Goal: Transaction & Acquisition: Purchase product/service

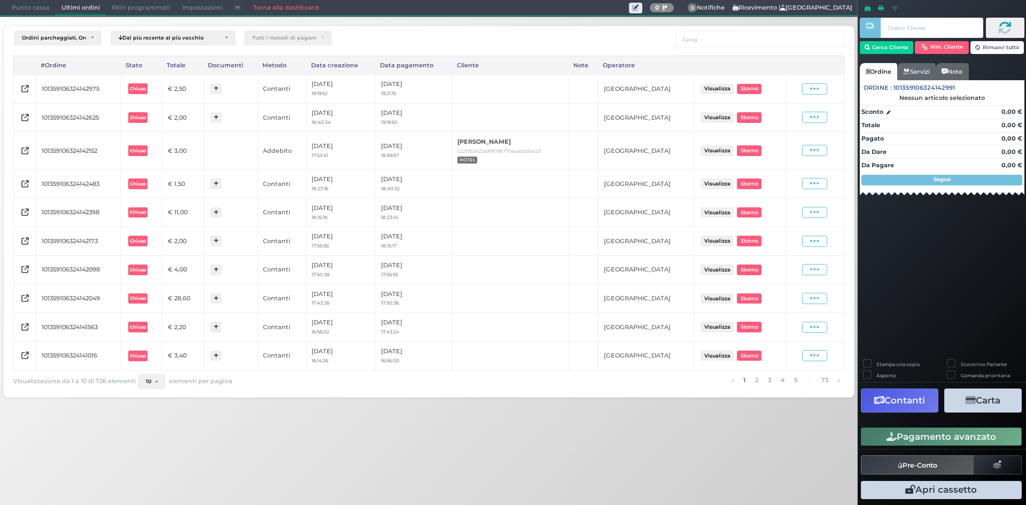
click at [13, 9] on span "Punto cassa" at bounding box center [31, 8] width 50 height 15
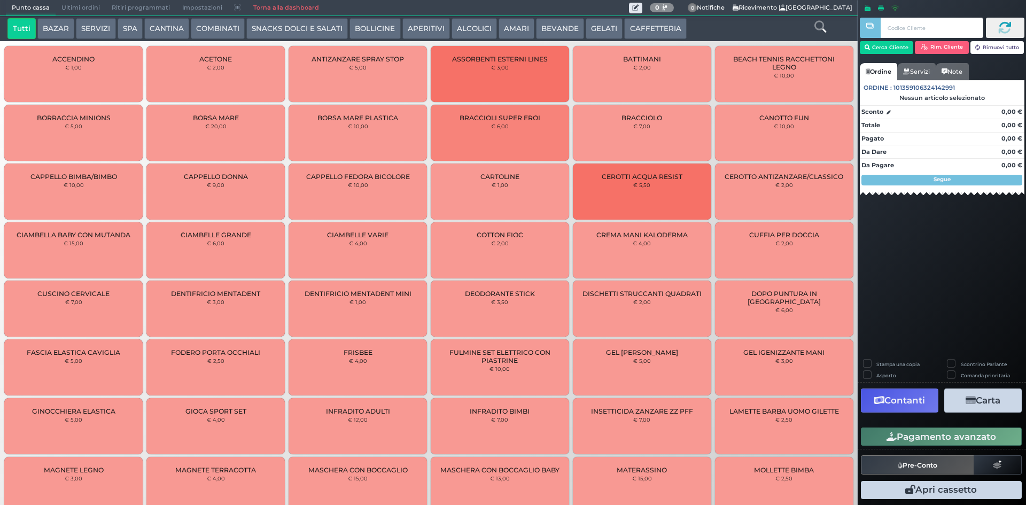
click at [643, 26] on button "CAFFETTERIA" at bounding box center [655, 28] width 62 height 21
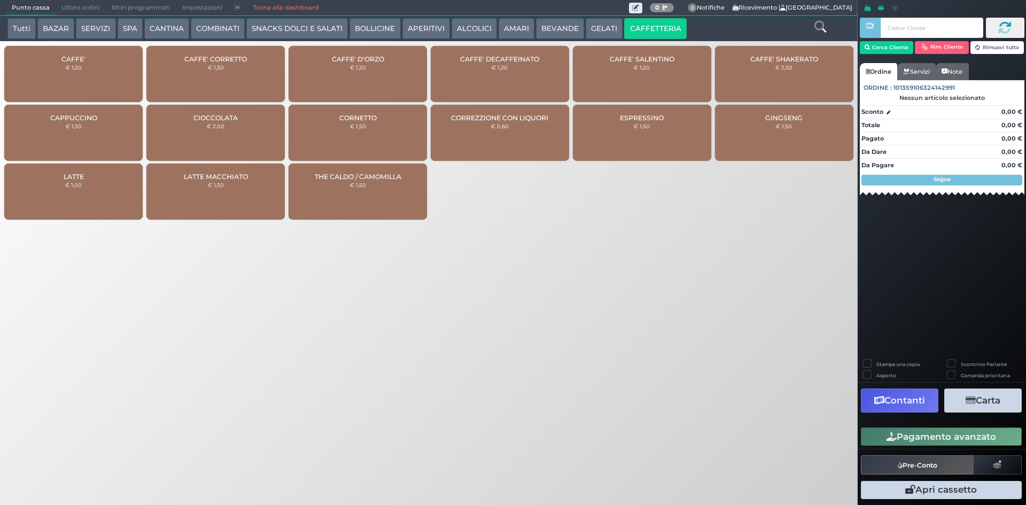
click at [96, 71] on div "CAFFE' € 1,20" at bounding box center [73, 74] width 138 height 56
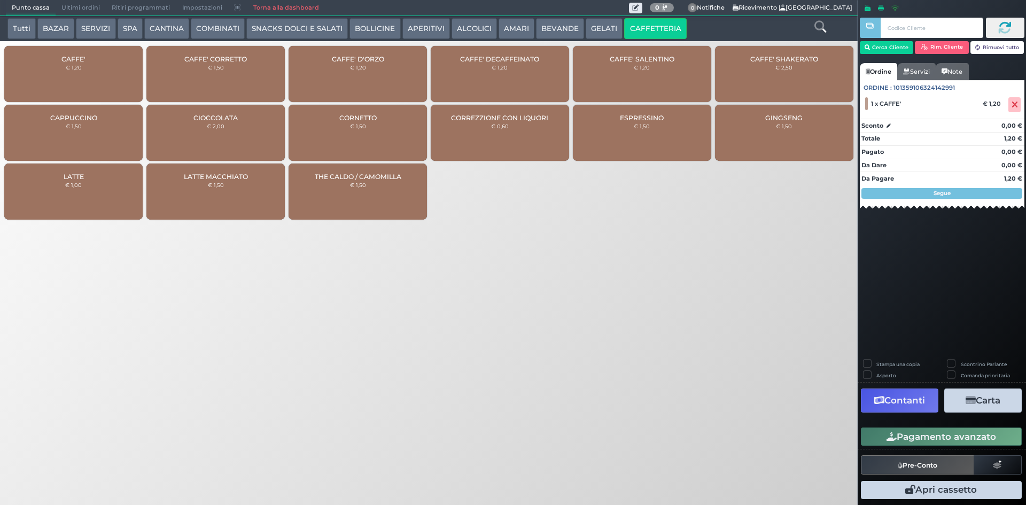
click at [902, 436] on button "Pagamento avanzato" at bounding box center [941, 436] width 161 height 18
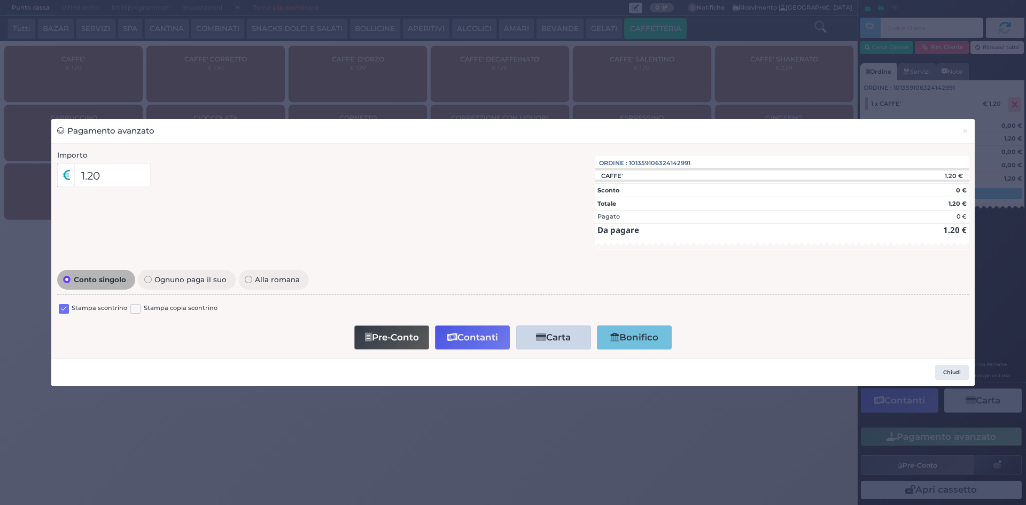
click at [60, 309] on label at bounding box center [64, 309] width 10 height 10
click at [0, 0] on input "checkbox" at bounding box center [0, 0] width 0 height 0
click at [468, 332] on button "Contanti" at bounding box center [472, 337] width 75 height 24
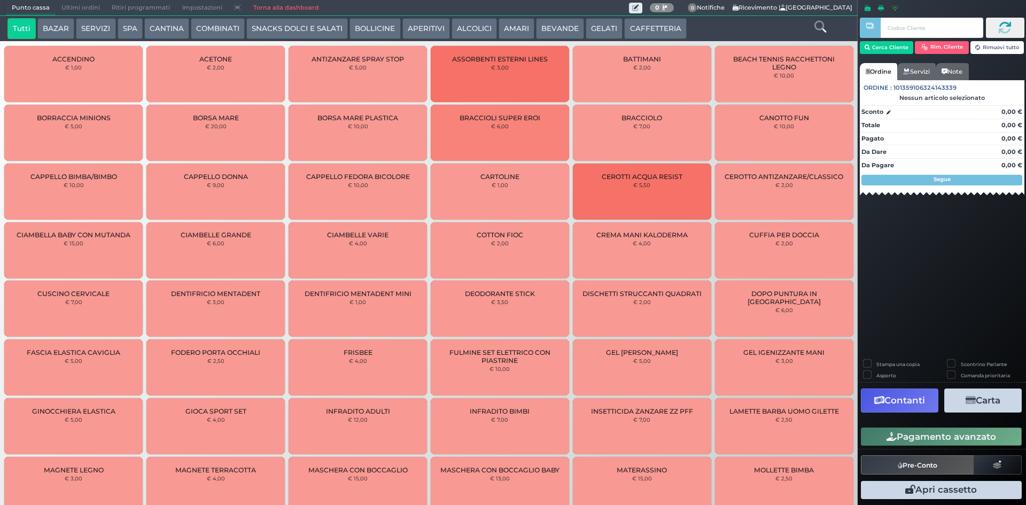
click at [630, 27] on button "CAFFETTERIA" at bounding box center [655, 28] width 62 height 21
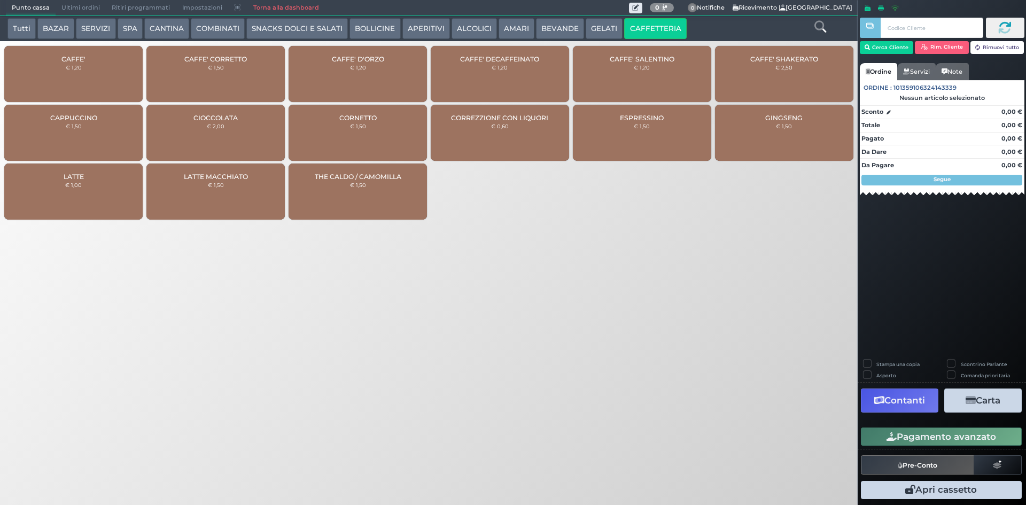
click at [30, 78] on div "CAFFE' € 1,20" at bounding box center [73, 74] width 138 height 56
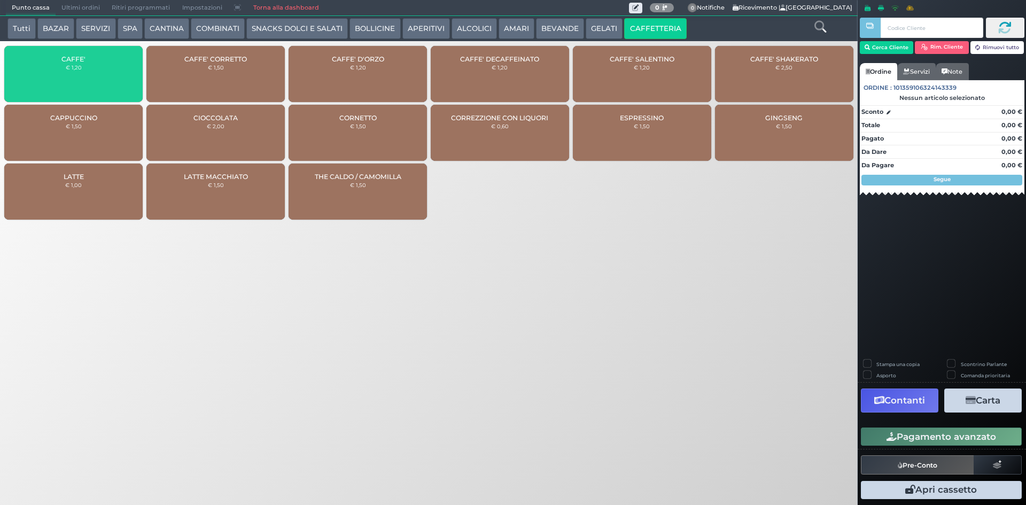
click at [471, 63] on div "CAFFE' DECAFFEINATO € 1,20" at bounding box center [500, 74] width 138 height 56
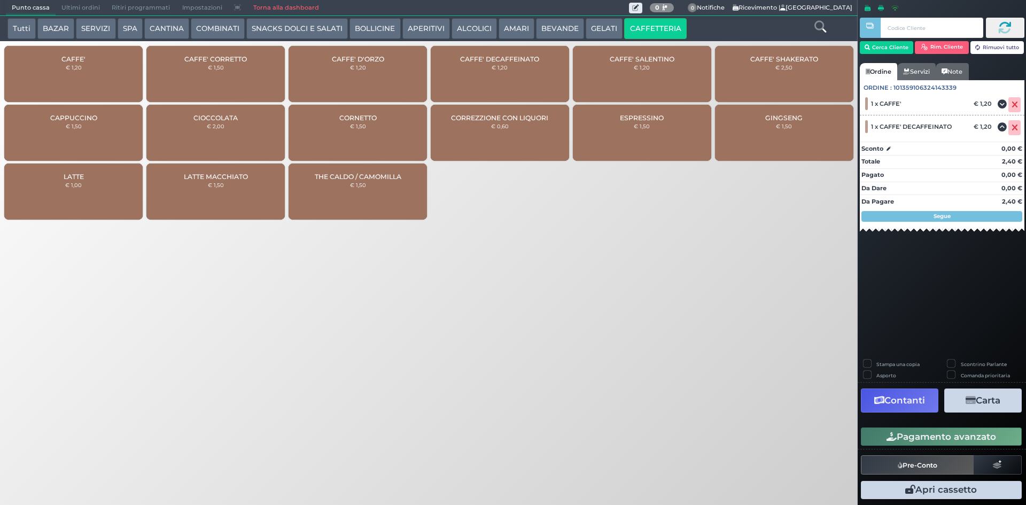
click at [521, 32] on button "AMARI" at bounding box center [516, 28] width 36 height 21
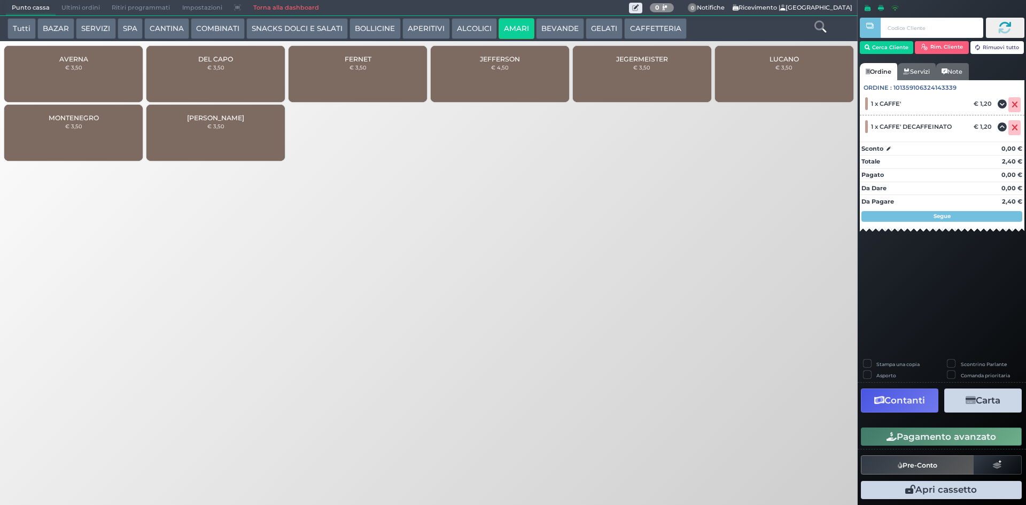
drag, startPoint x: 557, startPoint y: 25, endPoint x: 579, endPoint y: 25, distance: 21.9
click at [559, 25] on button "BEVANDE" at bounding box center [560, 28] width 48 height 21
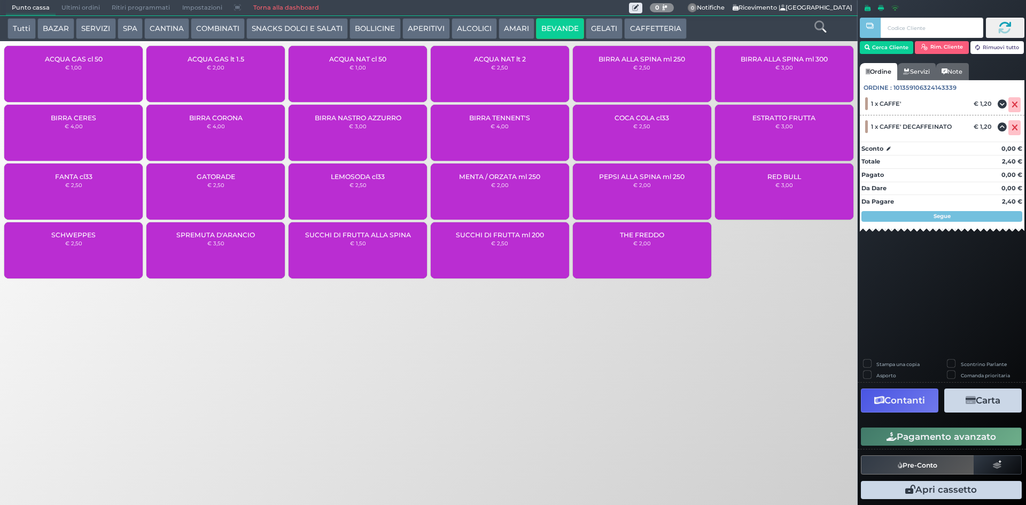
click at [467, 29] on button "ALCOLICI" at bounding box center [473, 28] width 45 height 21
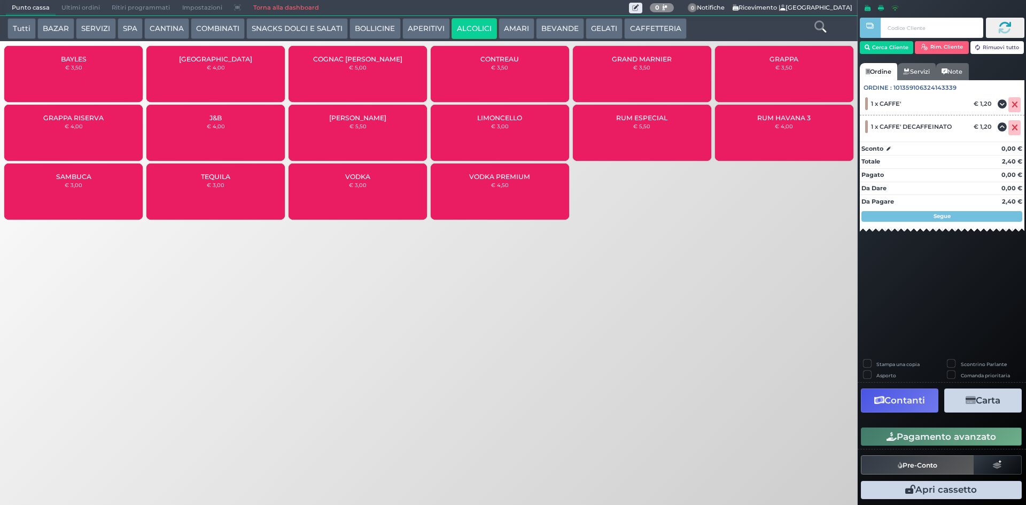
click at [756, 72] on div "GRAPPA € 3,50" at bounding box center [784, 74] width 138 height 56
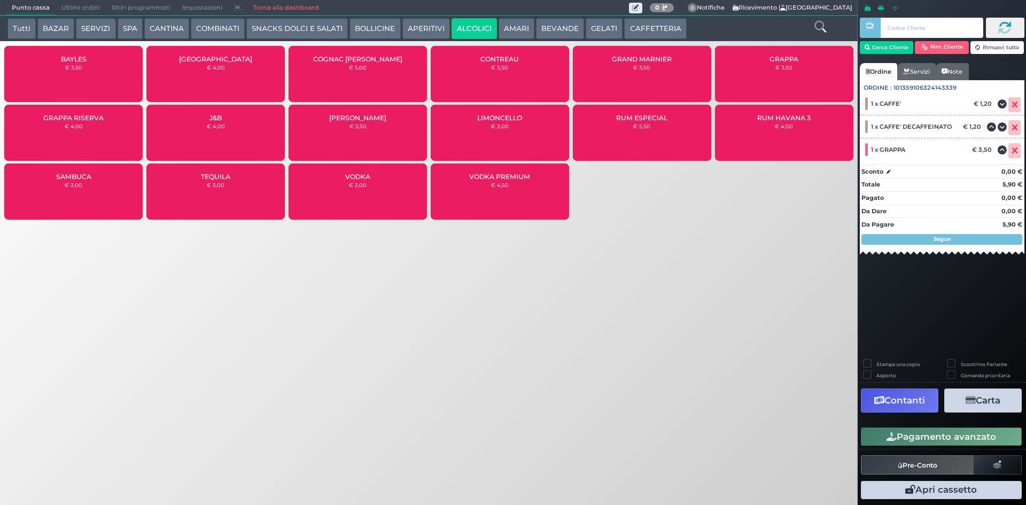
click at [929, 435] on button "Pagamento avanzato" at bounding box center [941, 436] width 161 height 18
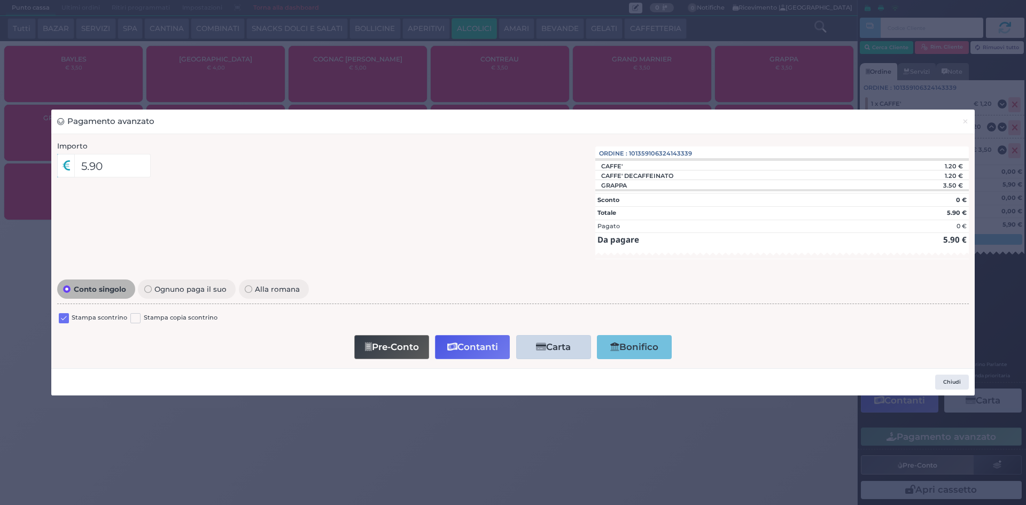
click at [64, 320] on label at bounding box center [64, 318] width 10 height 10
click at [0, 0] on input "checkbox" at bounding box center [0, 0] width 0 height 0
click at [465, 353] on button "Contanti" at bounding box center [472, 347] width 75 height 24
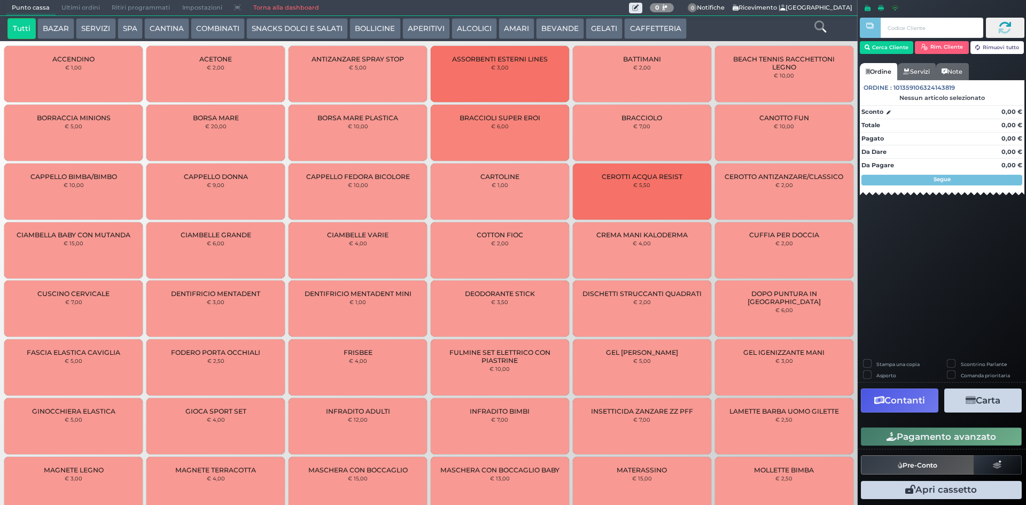
click at [652, 35] on button "CAFFETTERIA" at bounding box center [655, 28] width 62 height 21
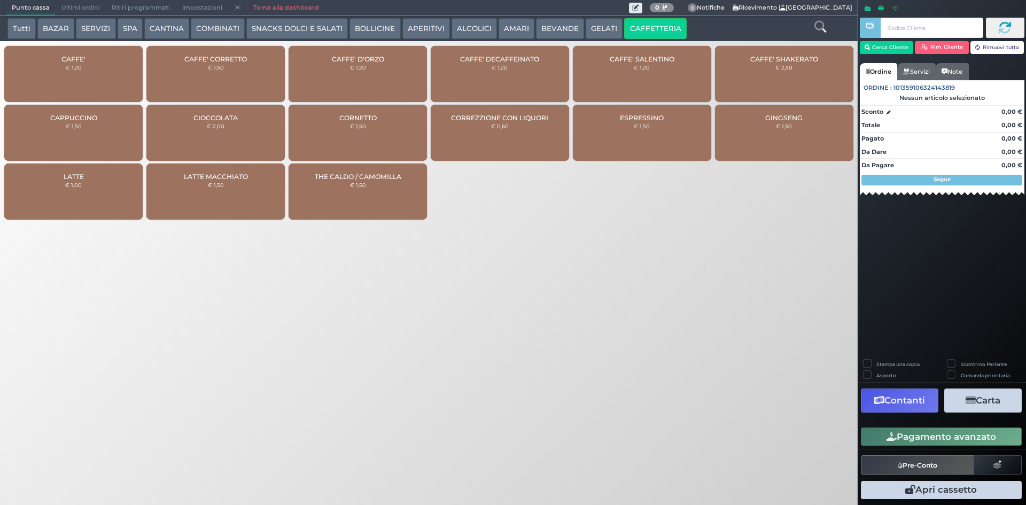
click at [72, 67] on small "€ 1,20" at bounding box center [74, 67] width 16 height 6
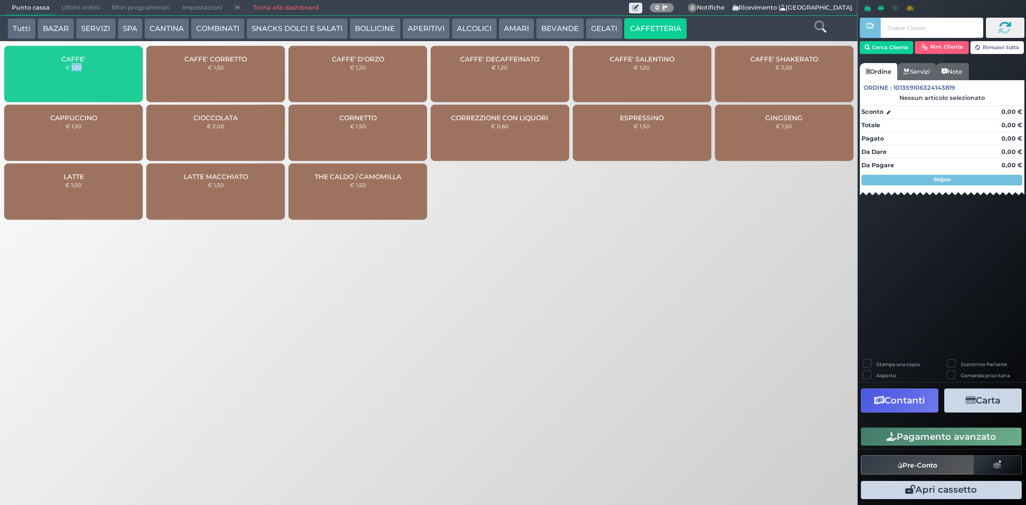
click at [72, 67] on small "€ 1,20" at bounding box center [74, 67] width 16 height 6
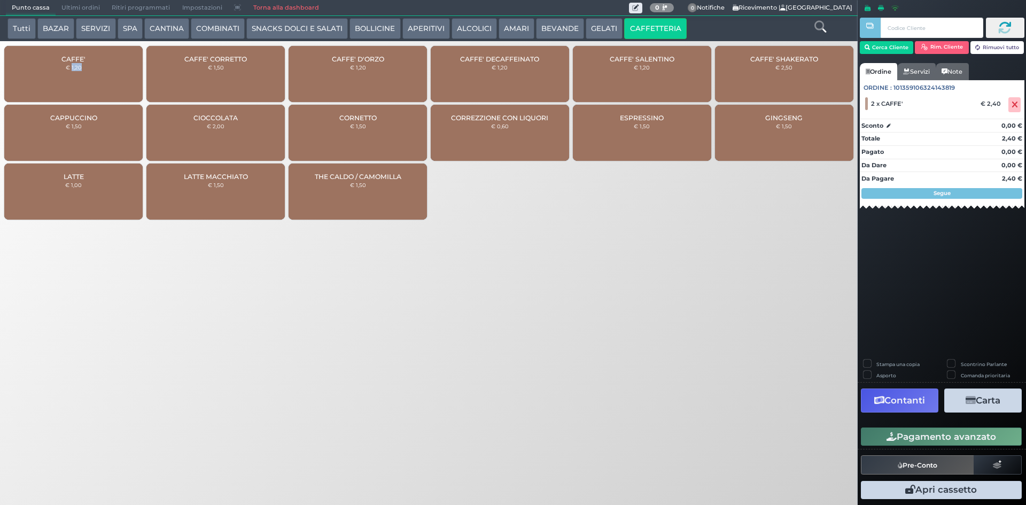
click at [965, 433] on button "Pagamento avanzato" at bounding box center [941, 436] width 161 height 18
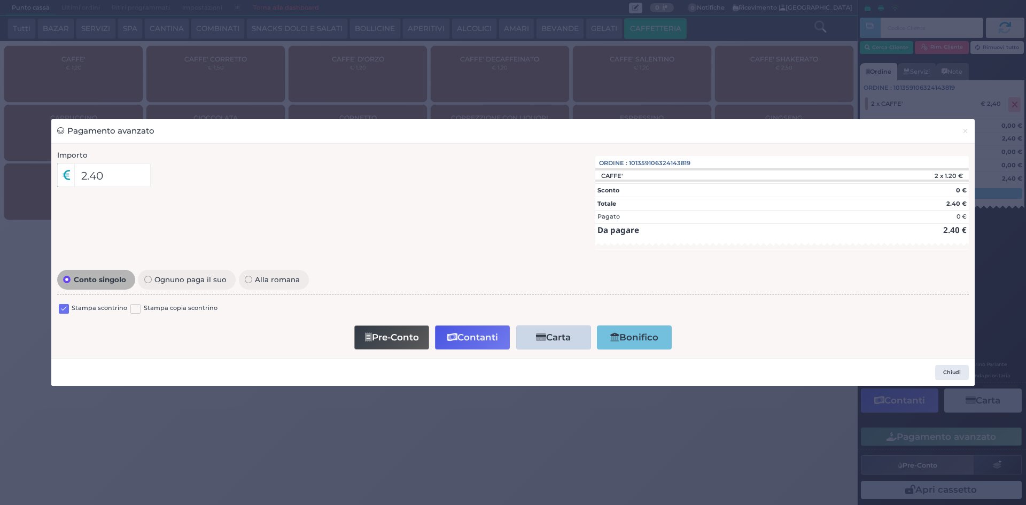
click at [66, 304] on label at bounding box center [64, 309] width 10 height 10
click at [0, 0] on input "checkbox" at bounding box center [0, 0] width 0 height 0
click at [464, 336] on button "Contanti" at bounding box center [472, 337] width 75 height 24
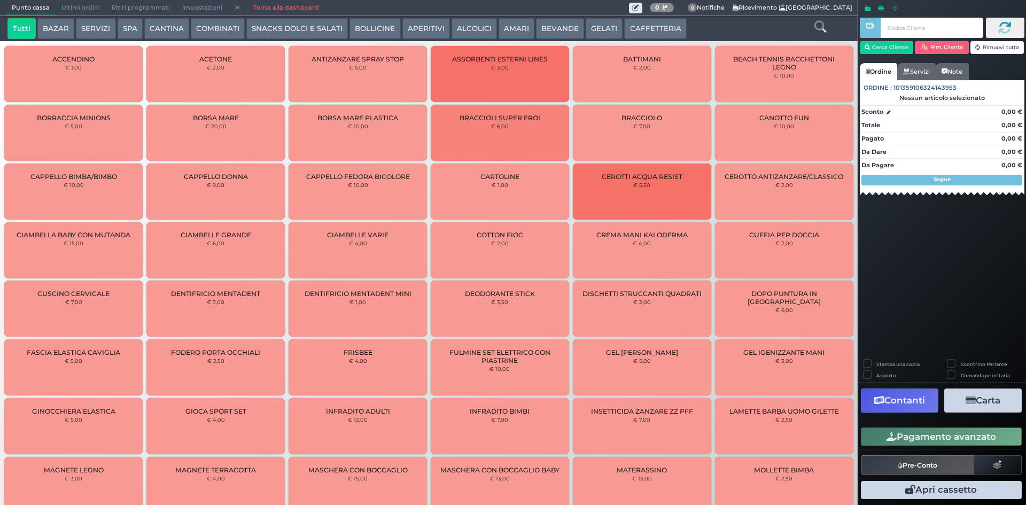
click at [637, 27] on button "CAFFETTERIA" at bounding box center [655, 28] width 62 height 21
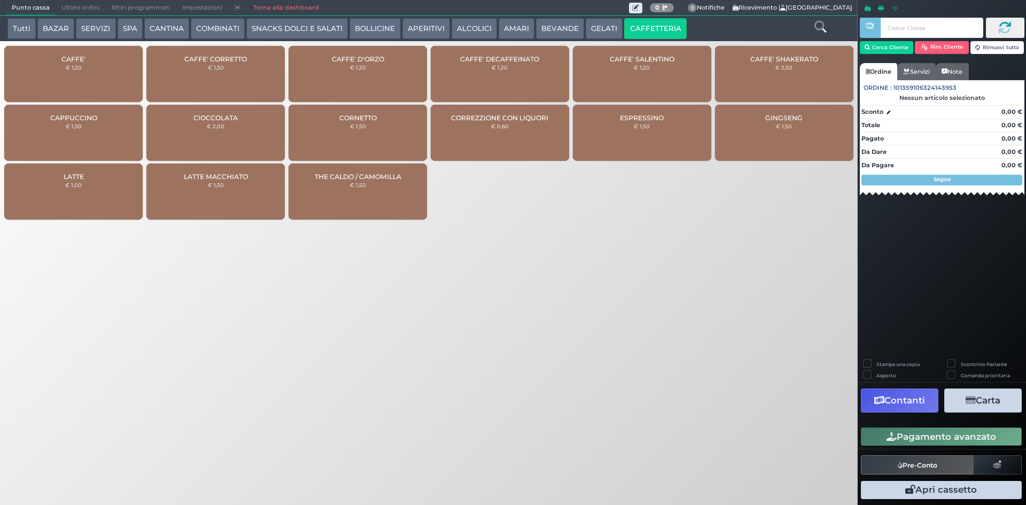
click at [522, 69] on div "CAFFE' DECAFFEINATO € 1,20" at bounding box center [500, 74] width 138 height 56
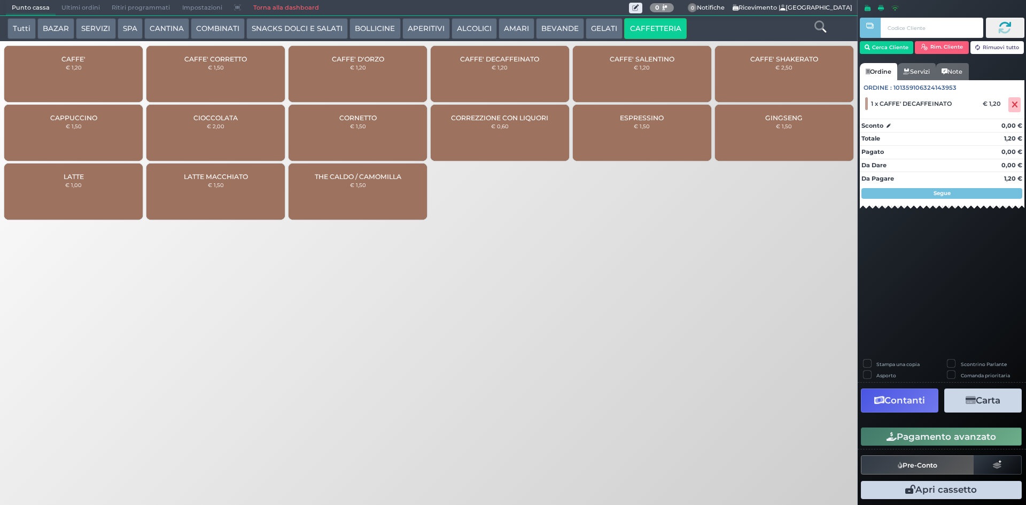
click at [939, 436] on button "Pagamento avanzato" at bounding box center [941, 436] width 161 height 18
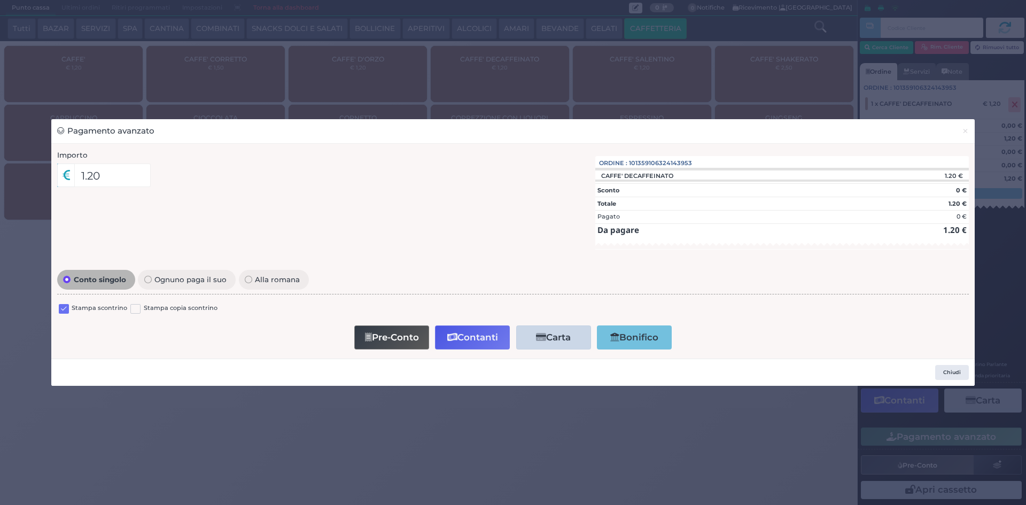
click at [66, 310] on label at bounding box center [64, 309] width 10 height 10
click at [0, 0] on input "checkbox" at bounding box center [0, 0] width 0 height 0
click at [466, 338] on button "Contanti" at bounding box center [472, 337] width 75 height 24
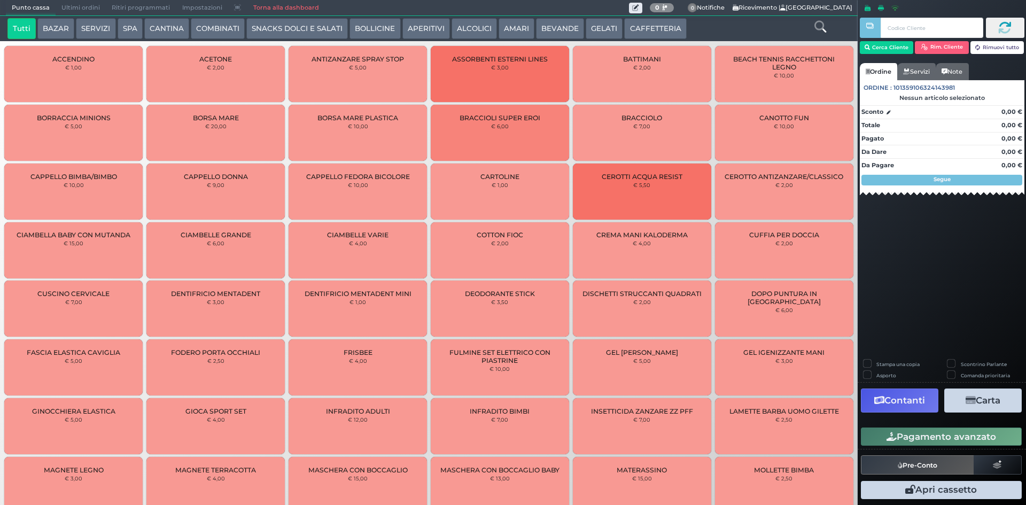
click at [638, 33] on button "CAFFETTERIA" at bounding box center [655, 28] width 62 height 21
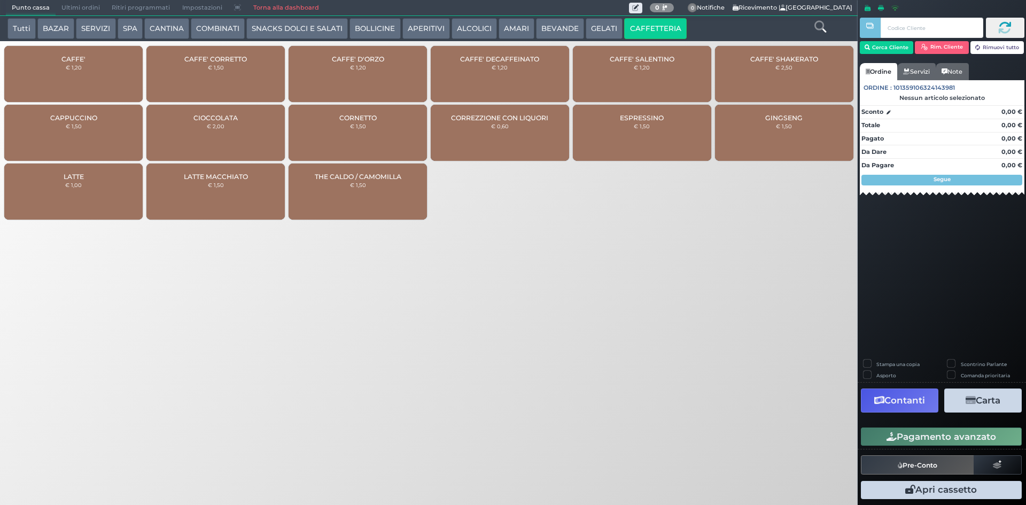
click at [80, 56] on span "CAFFE'" at bounding box center [73, 59] width 24 height 8
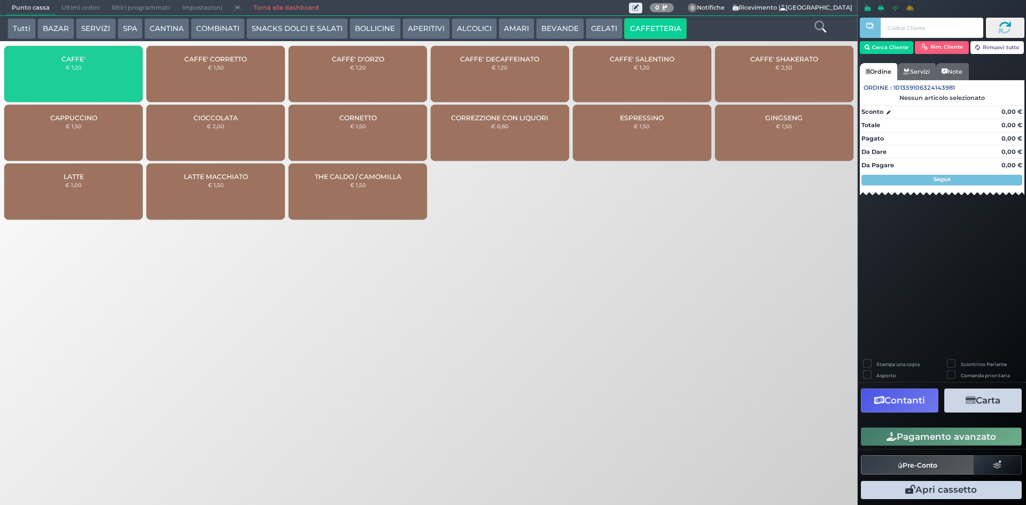
click at [80, 56] on span "CAFFE'" at bounding box center [73, 59] width 24 height 8
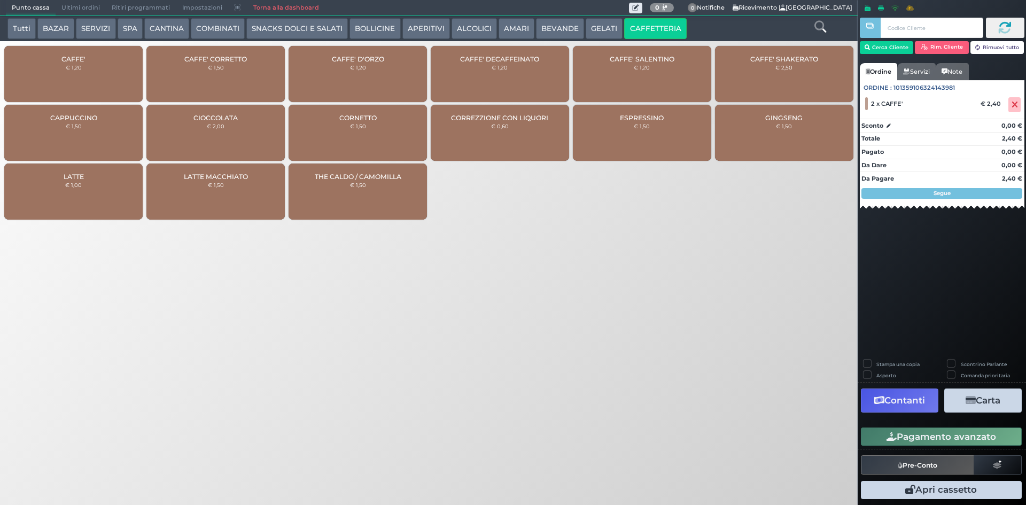
click at [80, 56] on span "CAFFE'" at bounding box center [73, 59] width 24 height 8
click at [956, 433] on button "Pagamento avanzato" at bounding box center [941, 436] width 161 height 18
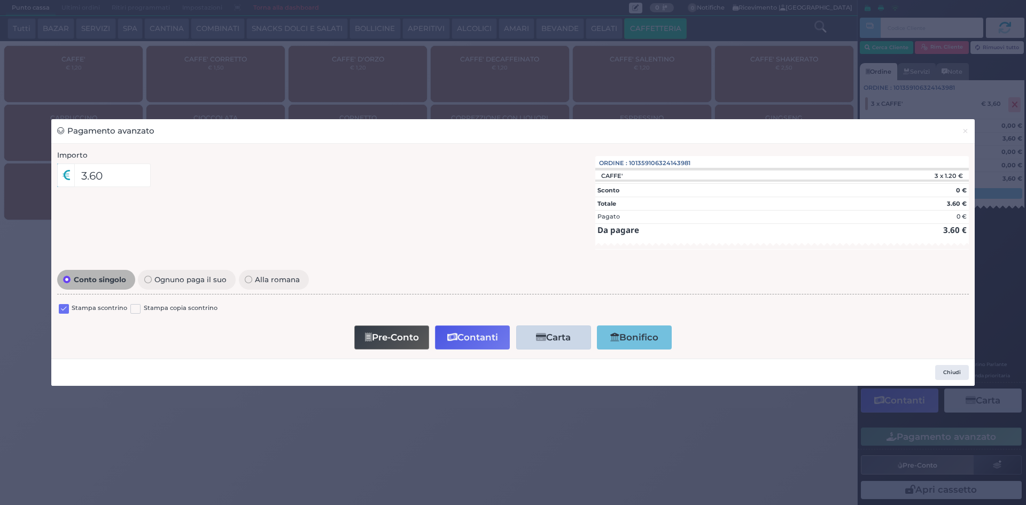
click at [64, 307] on label at bounding box center [64, 309] width 10 height 10
click at [0, 0] on input "checkbox" at bounding box center [0, 0] width 0 height 0
click at [453, 341] on icon "button" at bounding box center [452, 337] width 10 height 9
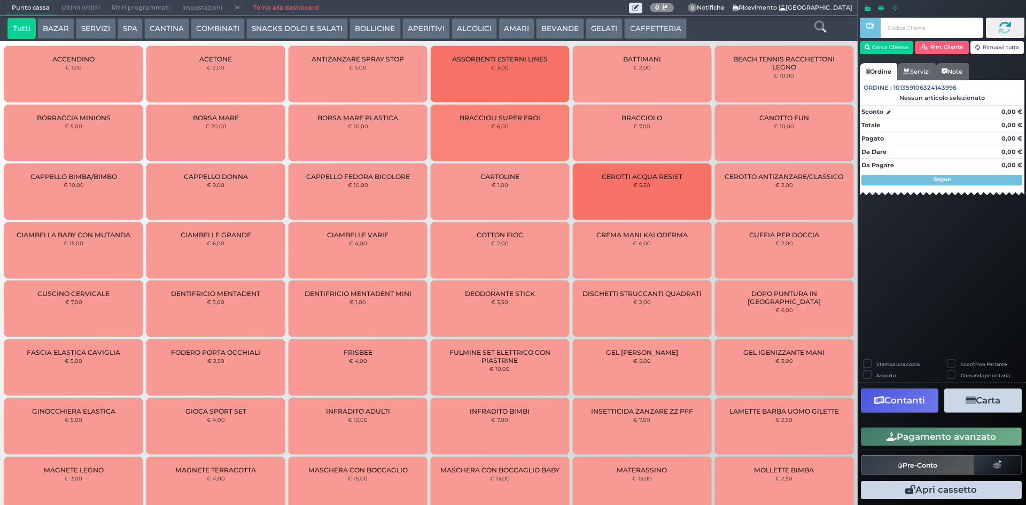
click at [67, 13] on span "Ultimi ordini" at bounding box center [81, 8] width 50 height 15
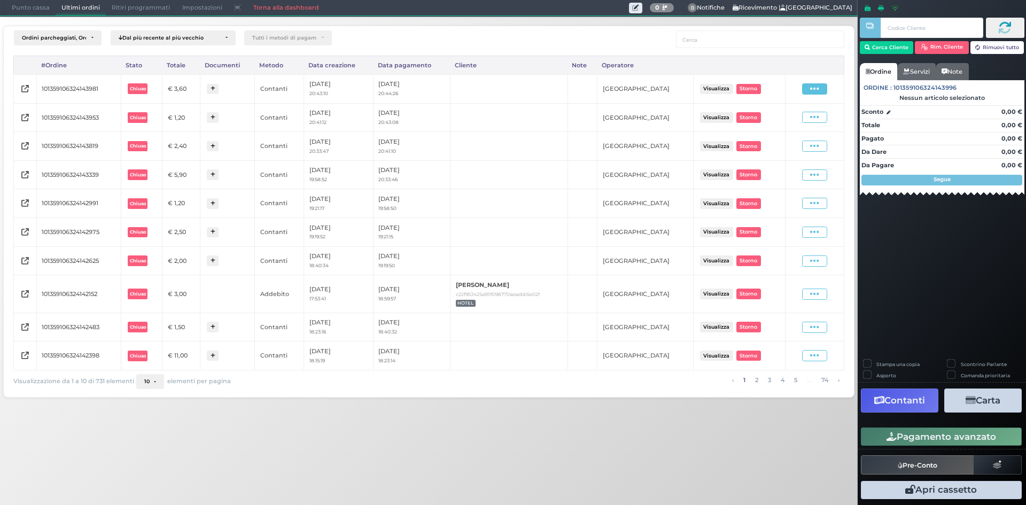
click at [818, 90] on icon at bounding box center [814, 89] width 9 height 10
click at [793, 128] on span "Ristampa Pre-Conto" at bounding box center [790, 120] width 44 height 18
click at [35, 11] on span "Punto cassa" at bounding box center [31, 8] width 50 height 15
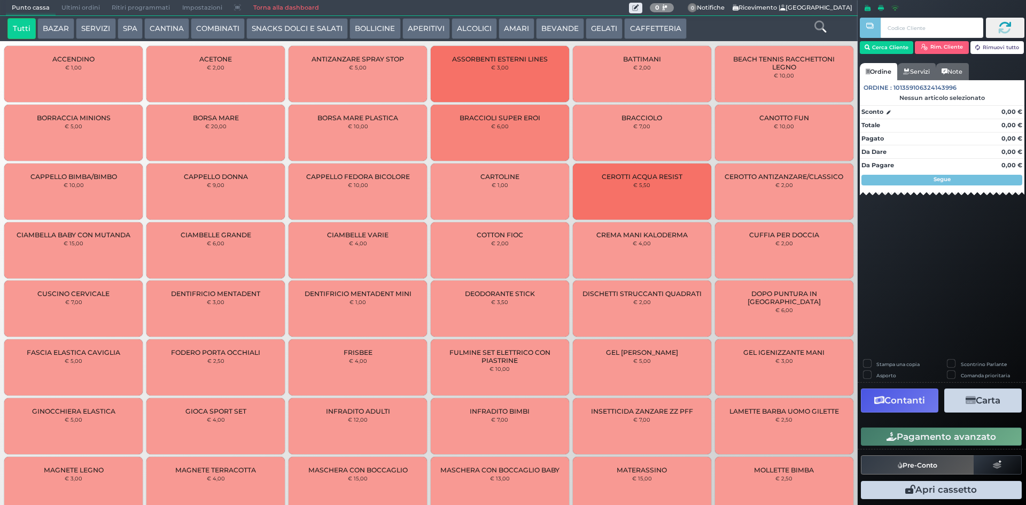
click at [634, 29] on button "CAFFETTERIA" at bounding box center [655, 28] width 62 height 21
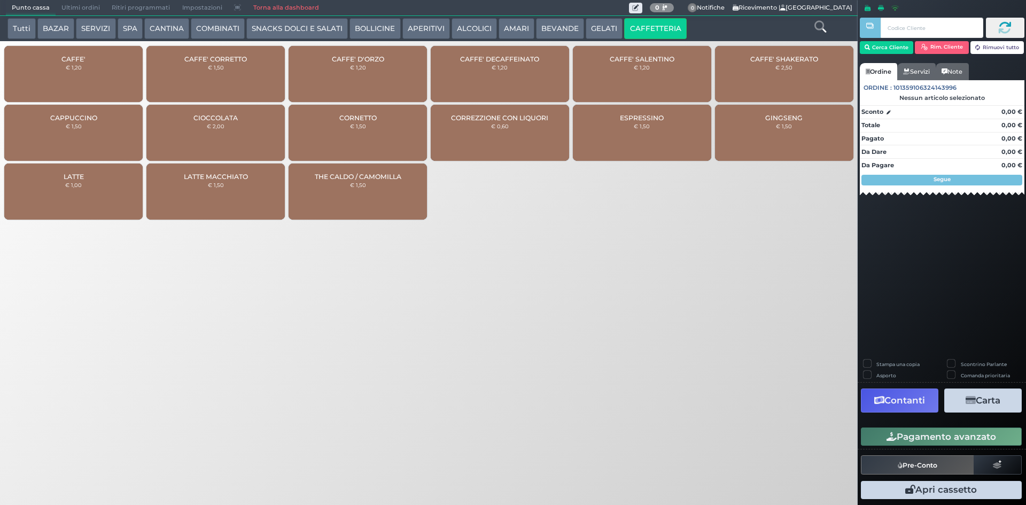
click at [99, 70] on div "CAFFE' € 1,20" at bounding box center [73, 74] width 138 height 56
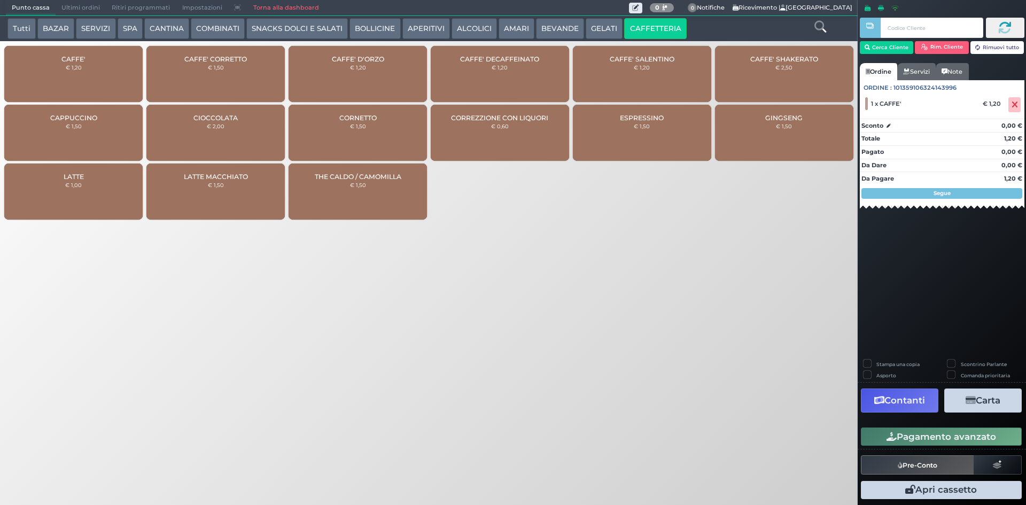
click at [925, 439] on button "Pagamento avanzato" at bounding box center [941, 436] width 161 height 18
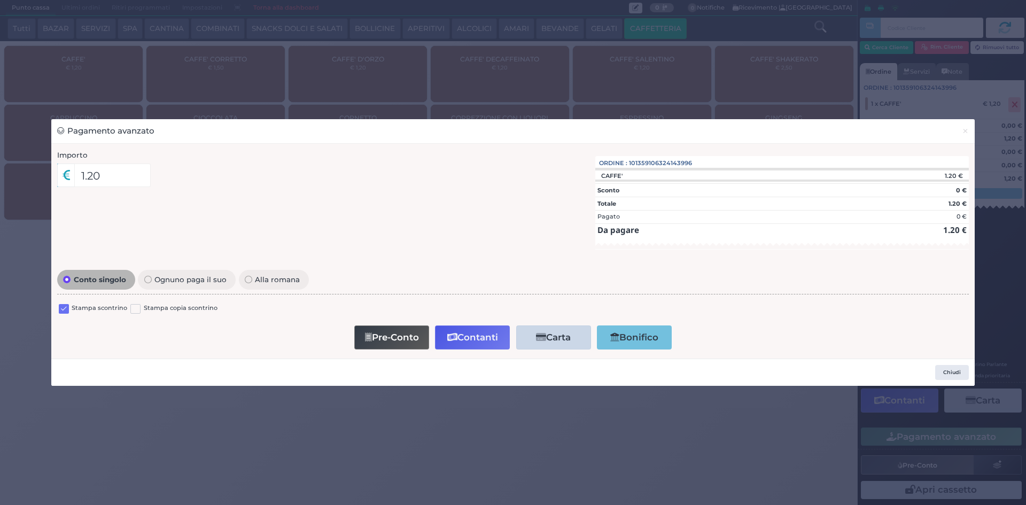
click at [63, 310] on label at bounding box center [64, 309] width 10 height 10
click at [0, 0] on input "checkbox" at bounding box center [0, 0] width 0 height 0
click at [457, 327] on button "Contanti" at bounding box center [472, 337] width 75 height 24
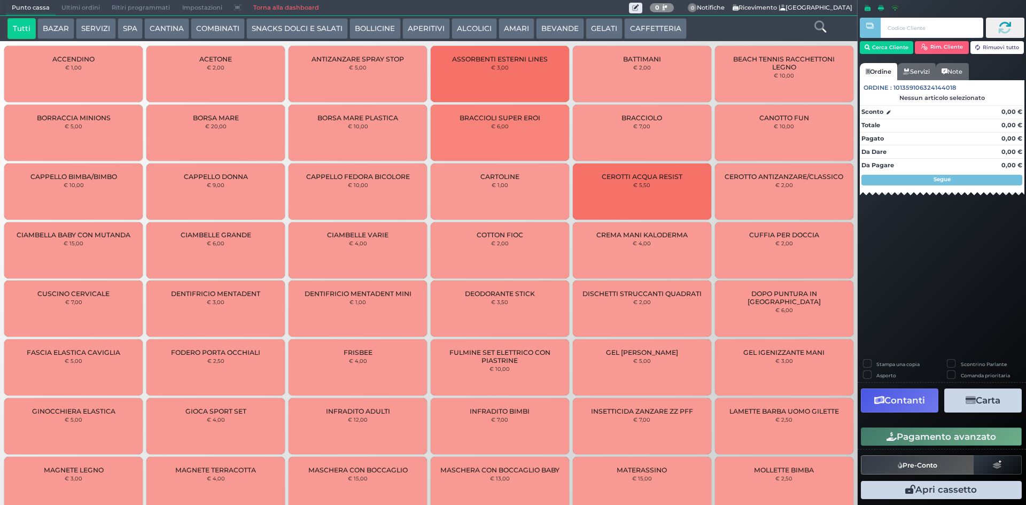
click at [556, 21] on button "BEVANDE" at bounding box center [560, 28] width 48 height 21
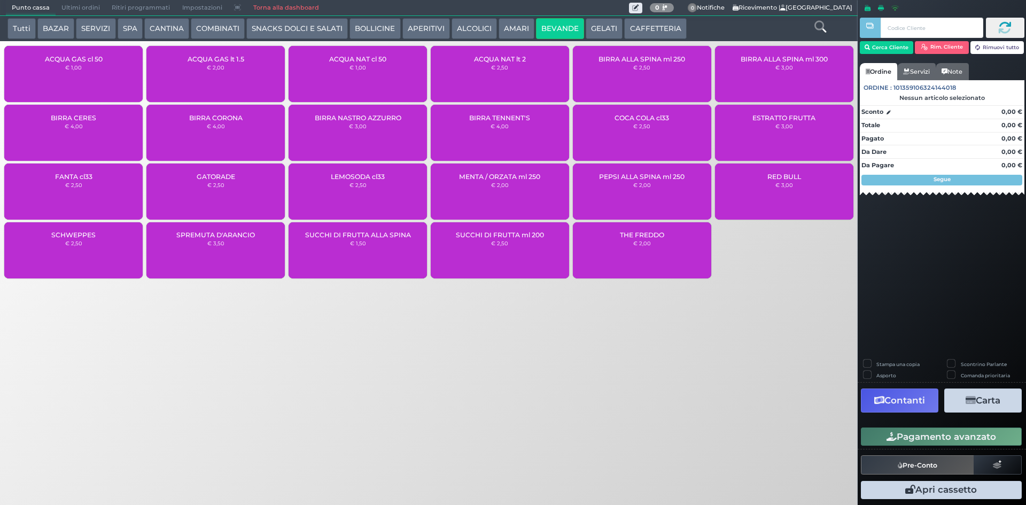
click at [464, 61] on div "ACQUA NAT lt 2 € 2,50" at bounding box center [500, 74] width 138 height 56
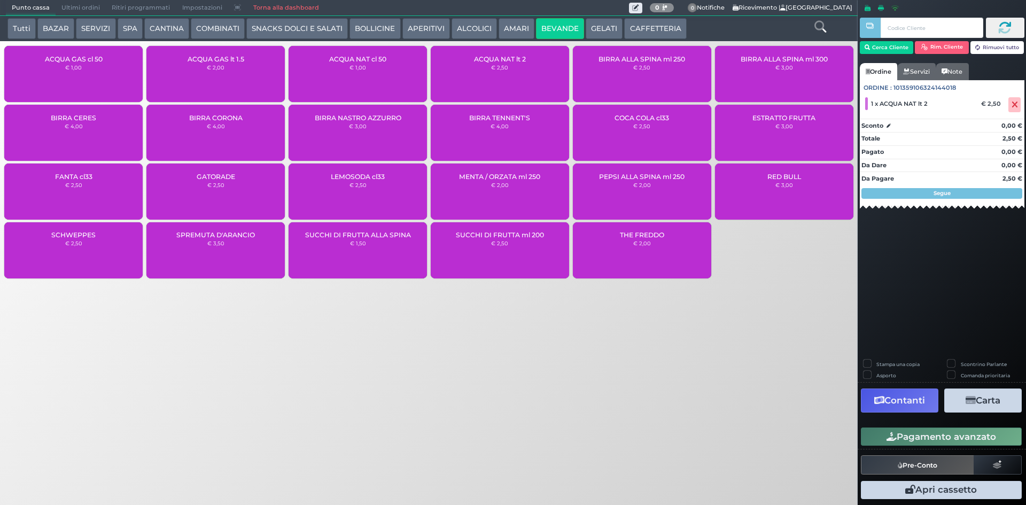
click at [934, 432] on button "Pagamento avanzato" at bounding box center [941, 436] width 161 height 18
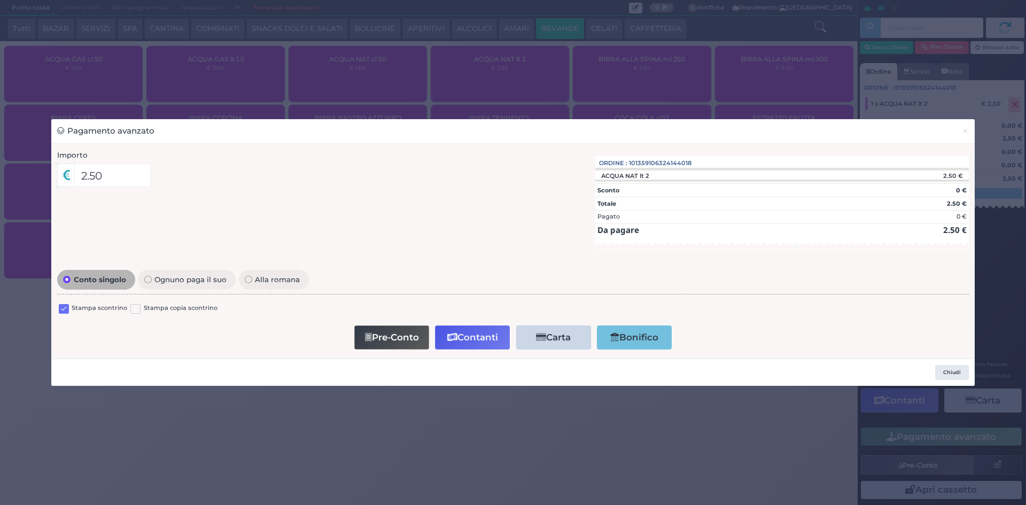
click at [65, 307] on label at bounding box center [64, 309] width 10 height 10
click at [0, 0] on input "checkbox" at bounding box center [0, 0] width 0 height 0
click at [470, 337] on button "Contanti" at bounding box center [472, 337] width 75 height 24
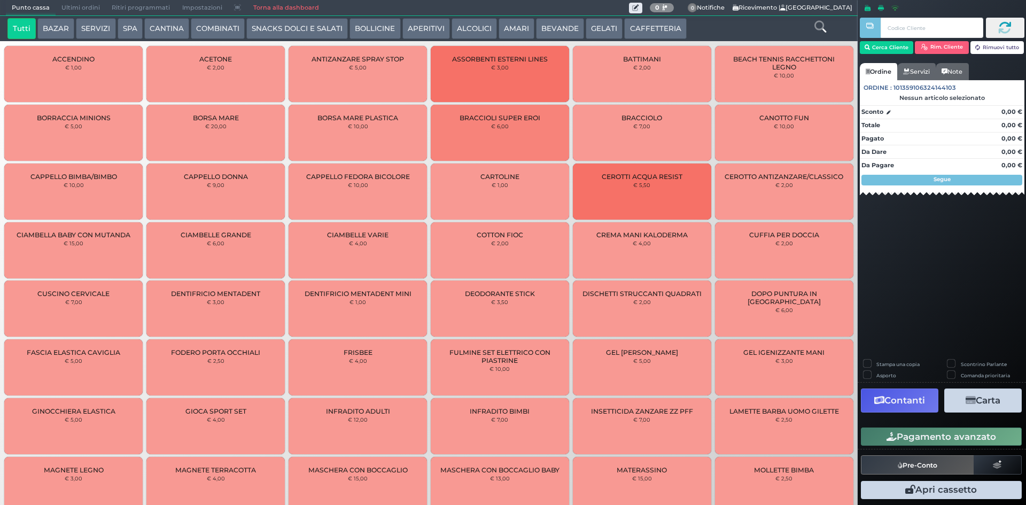
click at [652, 31] on button "CAFFETTERIA" at bounding box center [655, 28] width 62 height 21
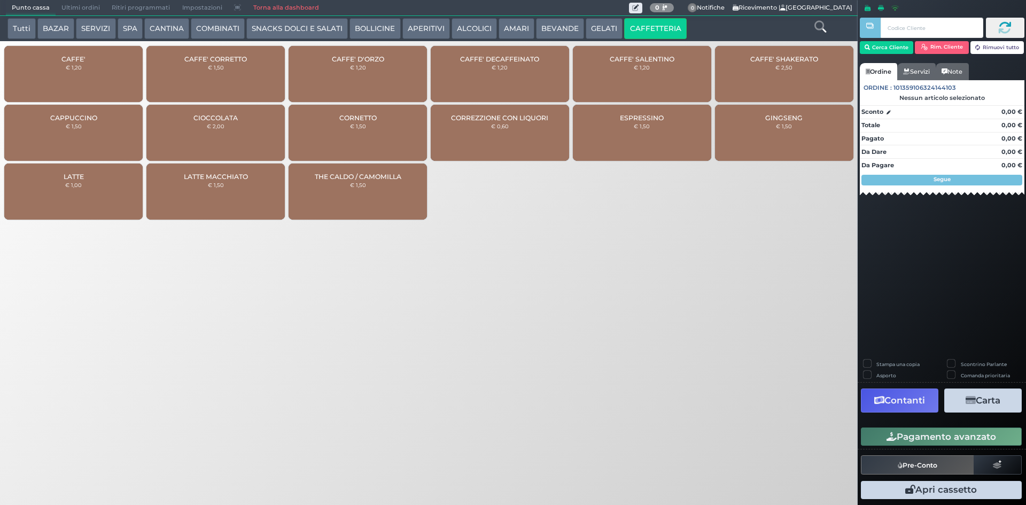
click at [74, 64] on small "€ 1,20" at bounding box center [74, 67] width 16 height 6
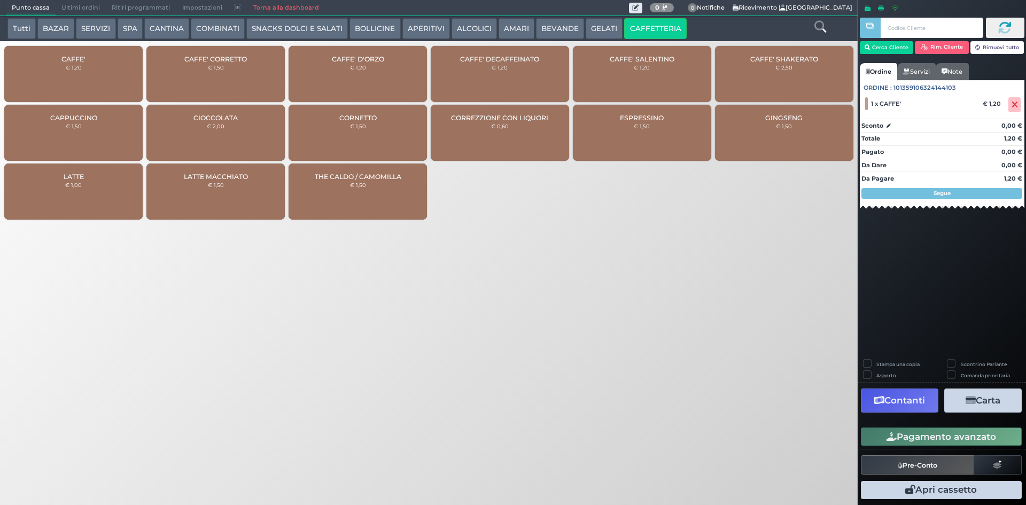
click at [934, 431] on button "Pagamento avanzato" at bounding box center [941, 436] width 161 height 18
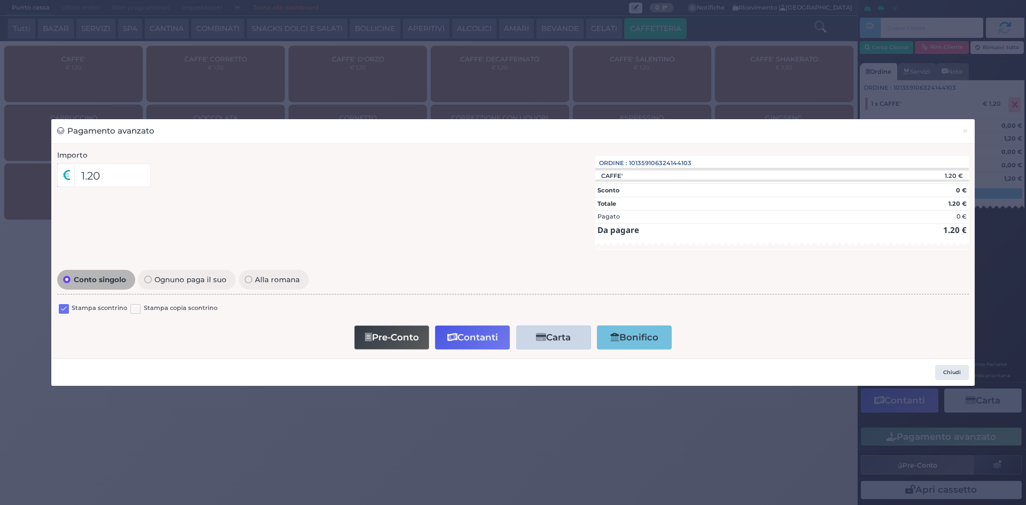
click at [68, 308] on label at bounding box center [64, 309] width 10 height 10
click at [0, 0] on input "checkbox" at bounding box center [0, 0] width 0 height 0
click at [470, 341] on button "Contanti" at bounding box center [472, 337] width 75 height 24
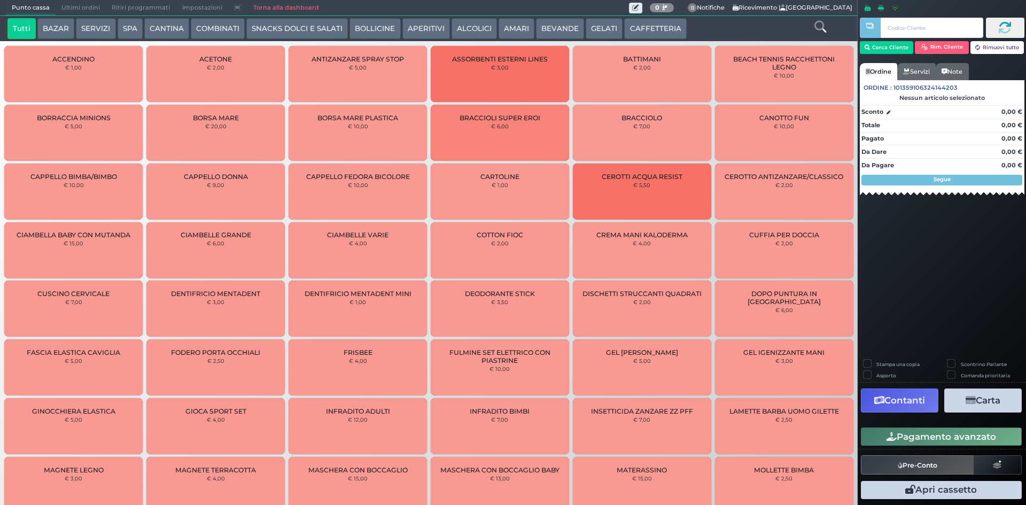
click at [626, 33] on button "CAFFETTERIA" at bounding box center [655, 28] width 62 height 21
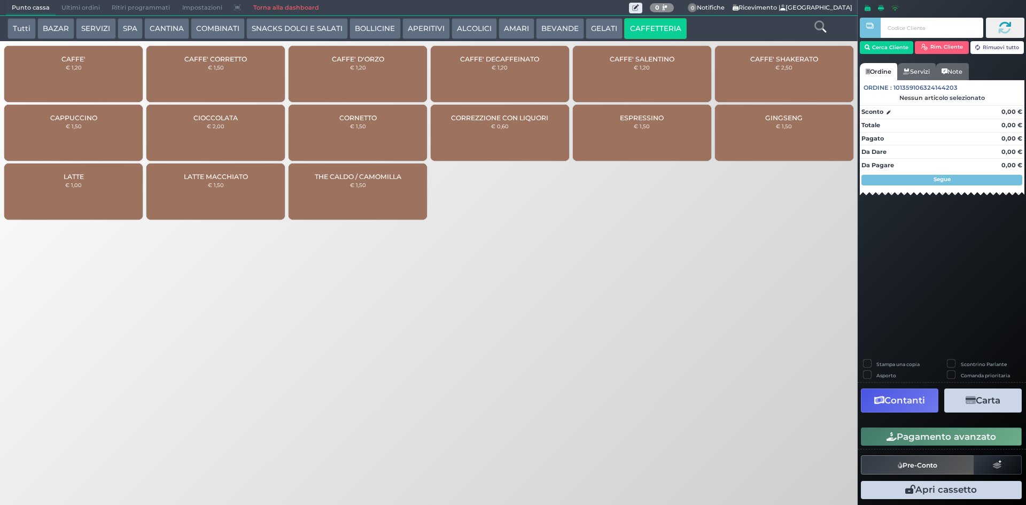
click at [77, 64] on small "€ 1,20" at bounding box center [74, 67] width 16 height 6
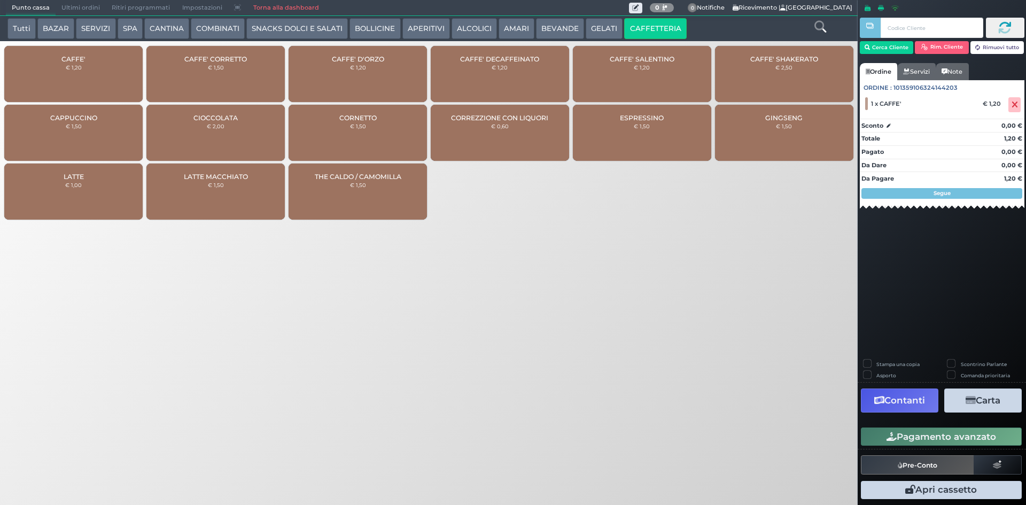
click at [550, 28] on button "BEVANDE" at bounding box center [560, 28] width 48 height 21
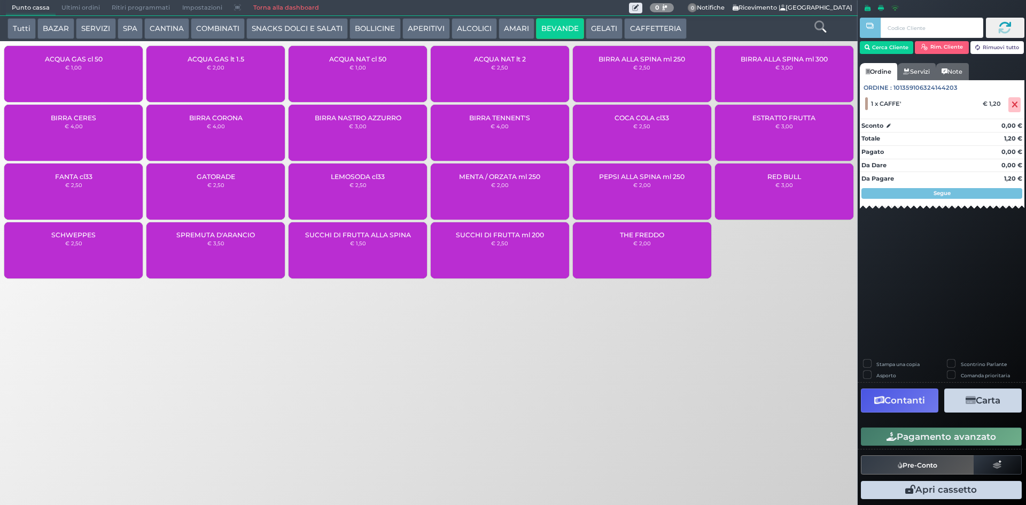
click at [510, 60] on span "ACQUA NAT lt 2" at bounding box center [500, 59] width 52 height 8
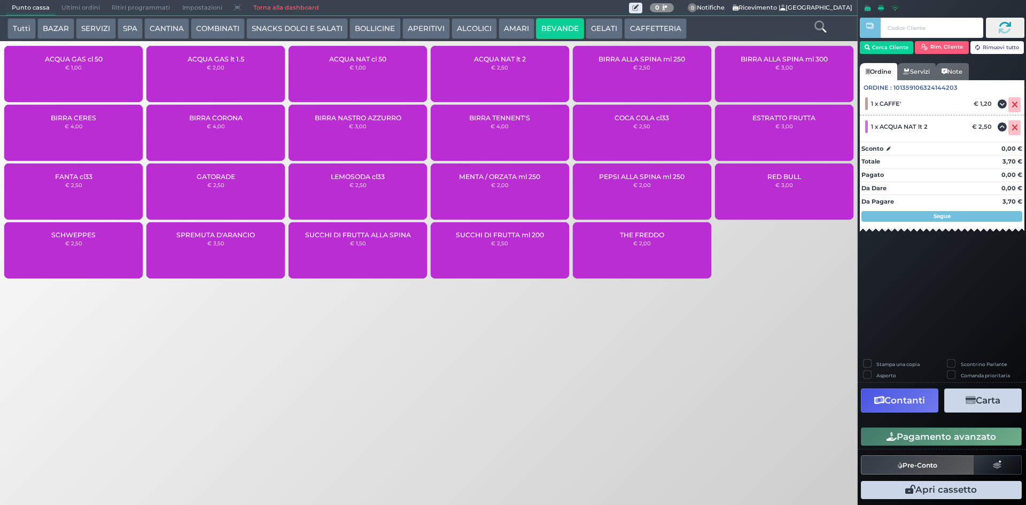
click at [512, 23] on button "AMARI" at bounding box center [516, 28] width 36 height 21
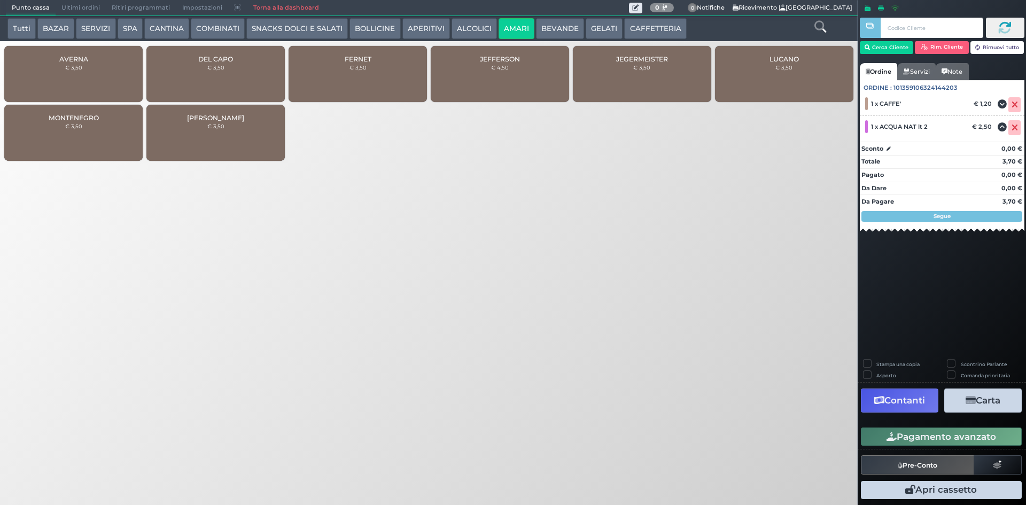
click button "ALCOLICI"
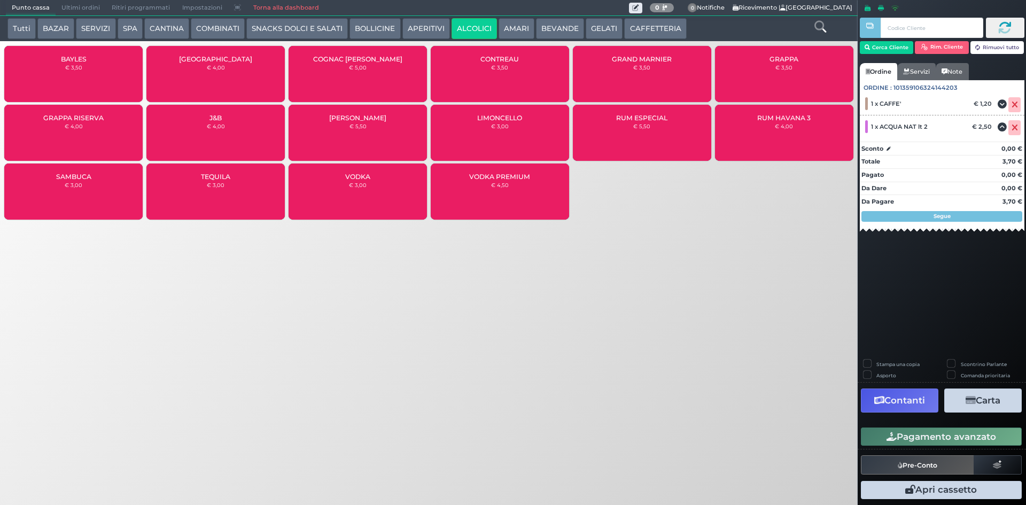
click span "GRAPPA"
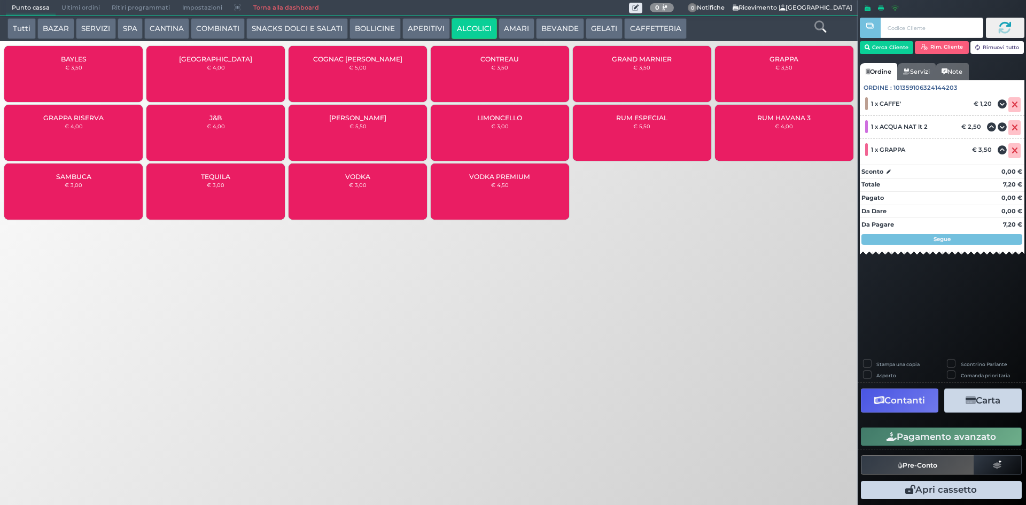
click button "Pagamento avanzato"
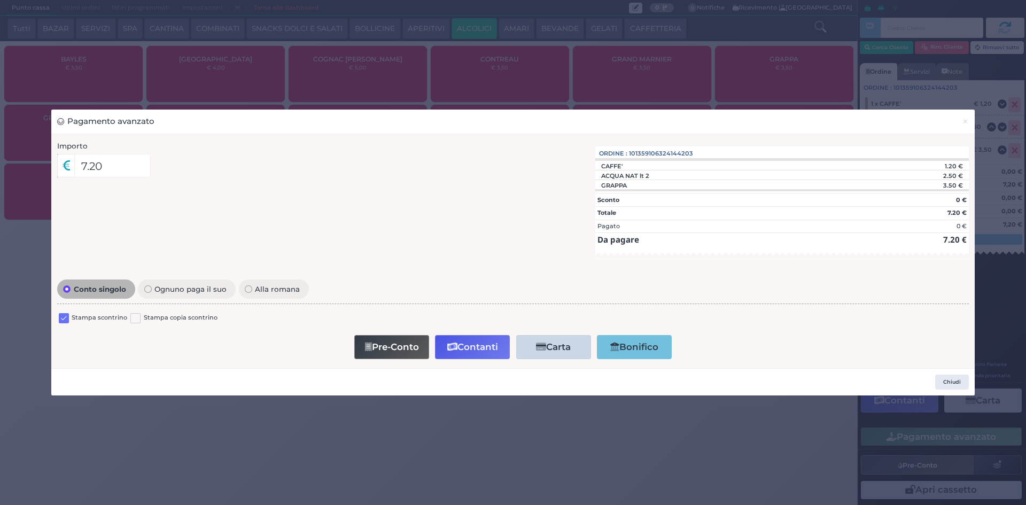
click label
click input "checkbox"
click button "Contanti"
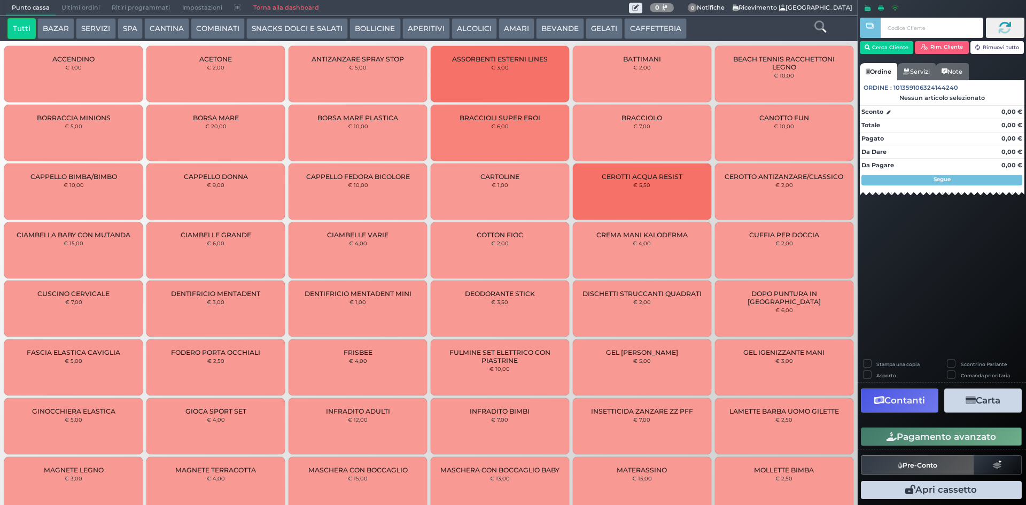
click at [471, 27] on button "ALCOLICI" at bounding box center [473, 28] width 45 height 21
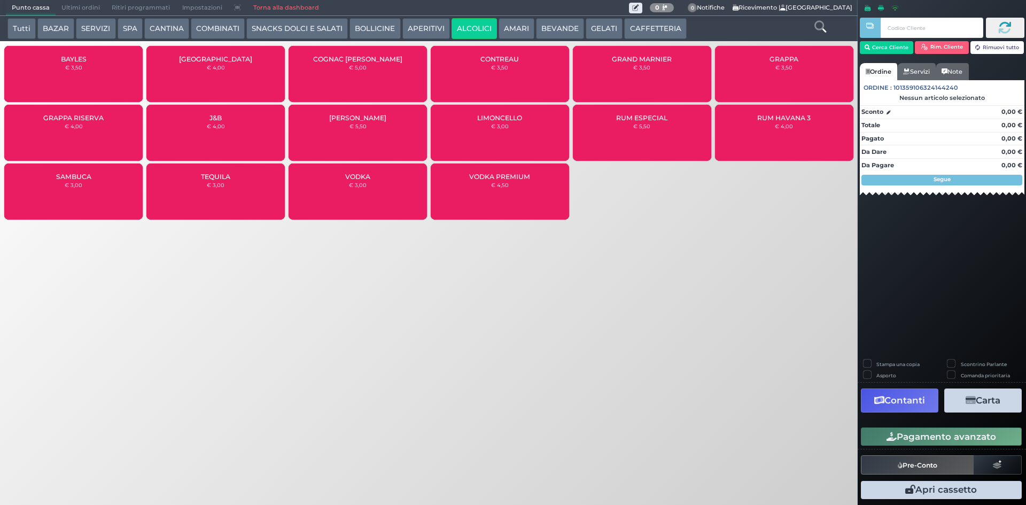
click at [111, 197] on div "SAMBUCA € 3,00" at bounding box center [73, 191] width 138 height 56
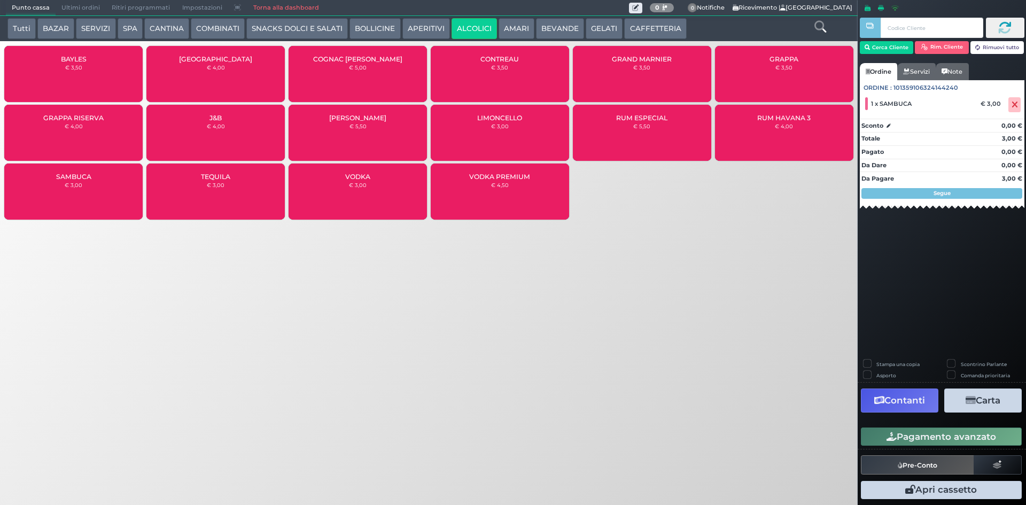
click at [902, 363] on label "Stampa una copia" at bounding box center [897, 364] width 43 height 7
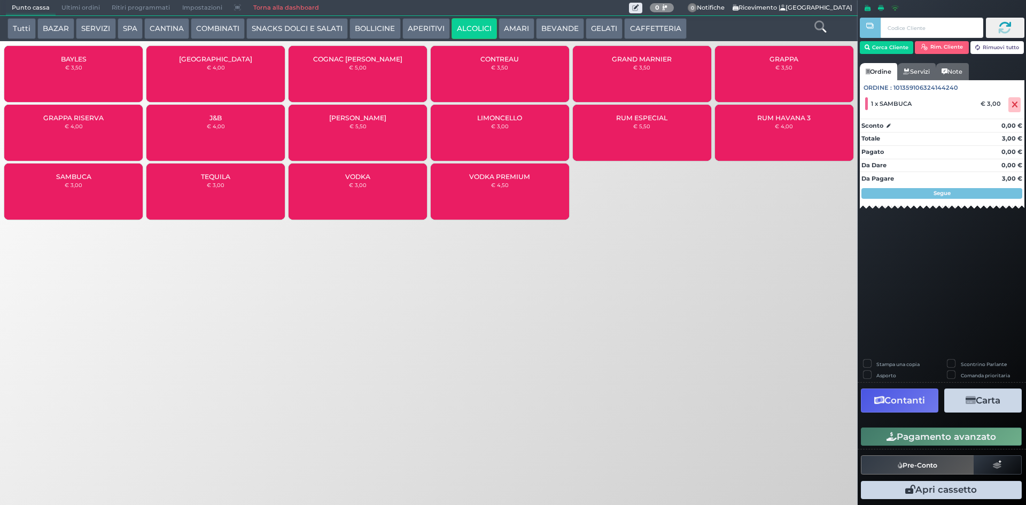
checkbox input "true"
click at [995, 401] on button "Carta" at bounding box center [982, 400] width 77 height 24
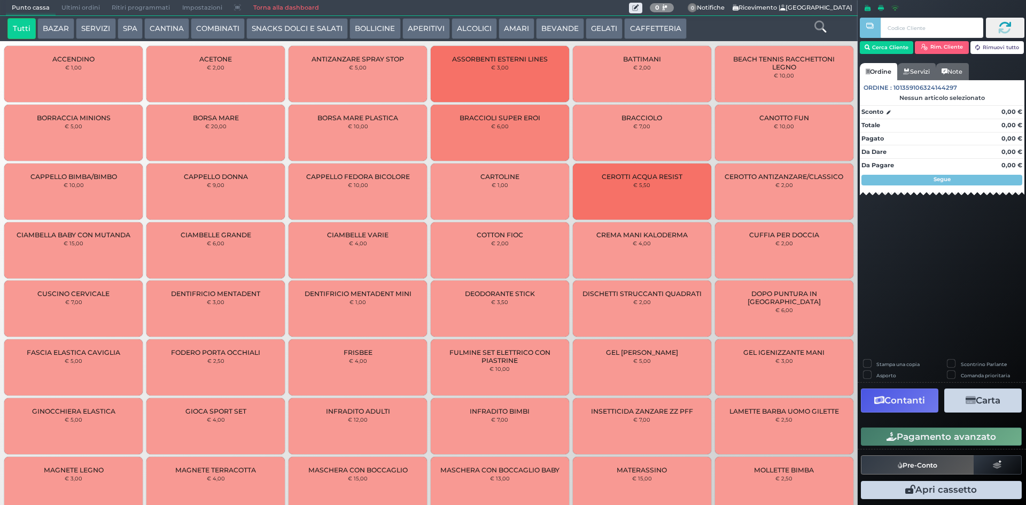
click at [640, 26] on button "CAFFETTERIA" at bounding box center [655, 28] width 62 height 21
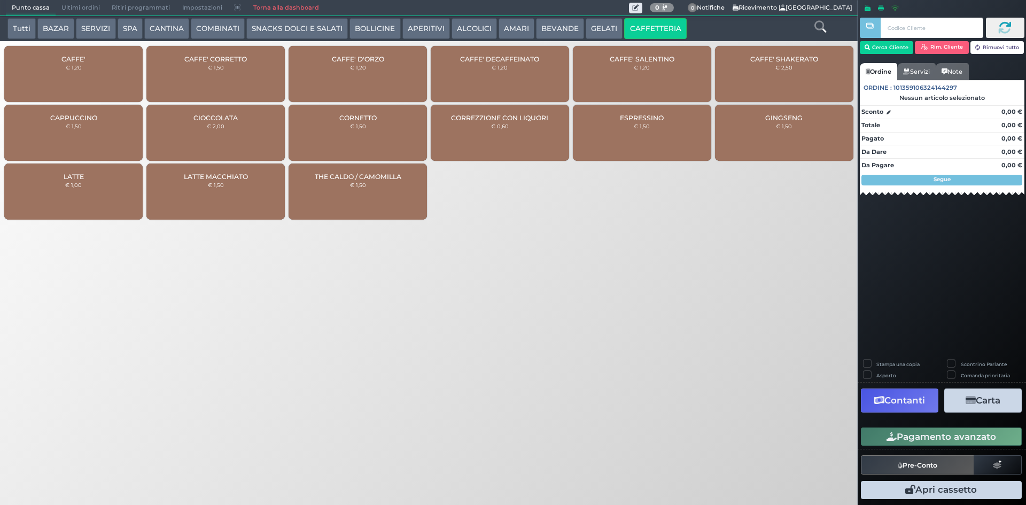
click at [91, 66] on div "CAFFE' € 1,20" at bounding box center [73, 74] width 138 height 56
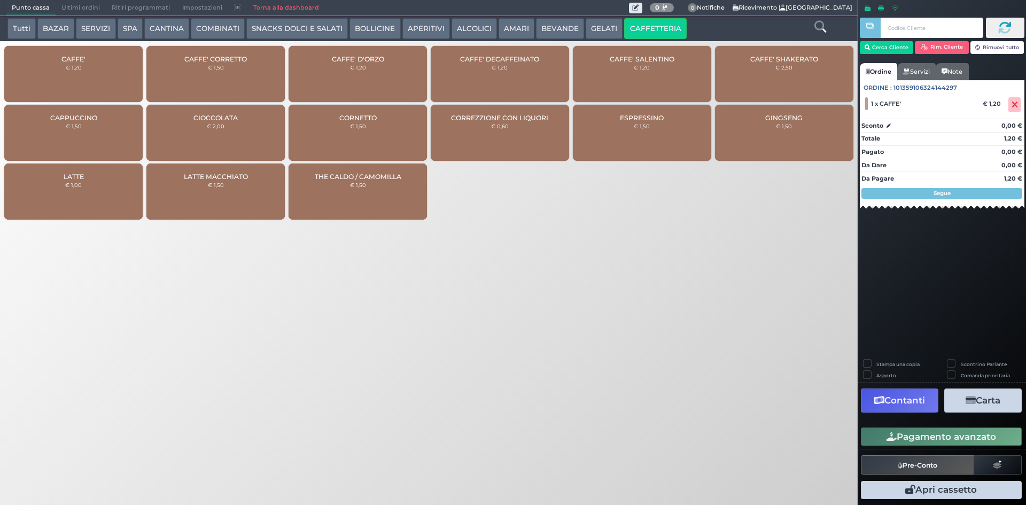
click at [553, 24] on button "BEVANDE" at bounding box center [560, 28] width 48 height 21
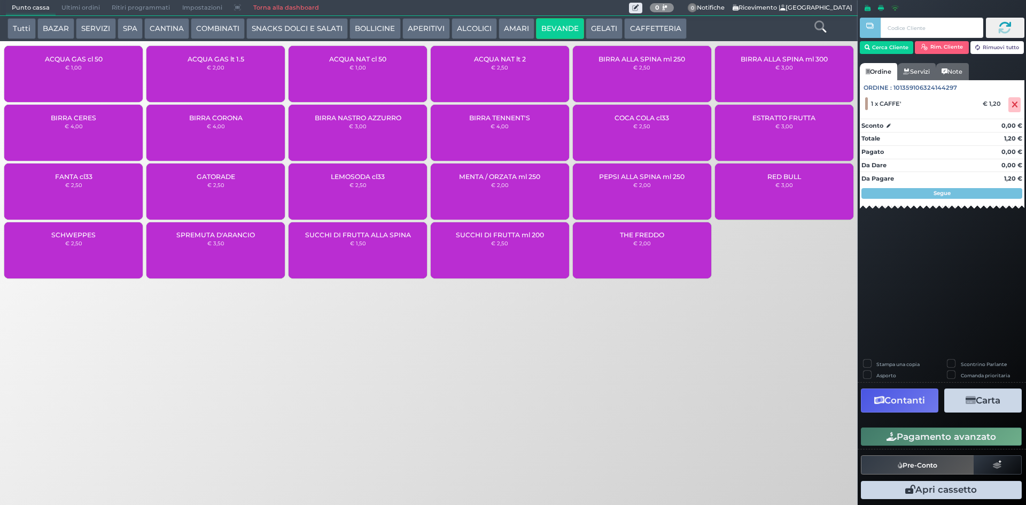
click at [388, 64] on div "ACQUA NAT cl 50 € 1,00" at bounding box center [357, 74] width 138 height 56
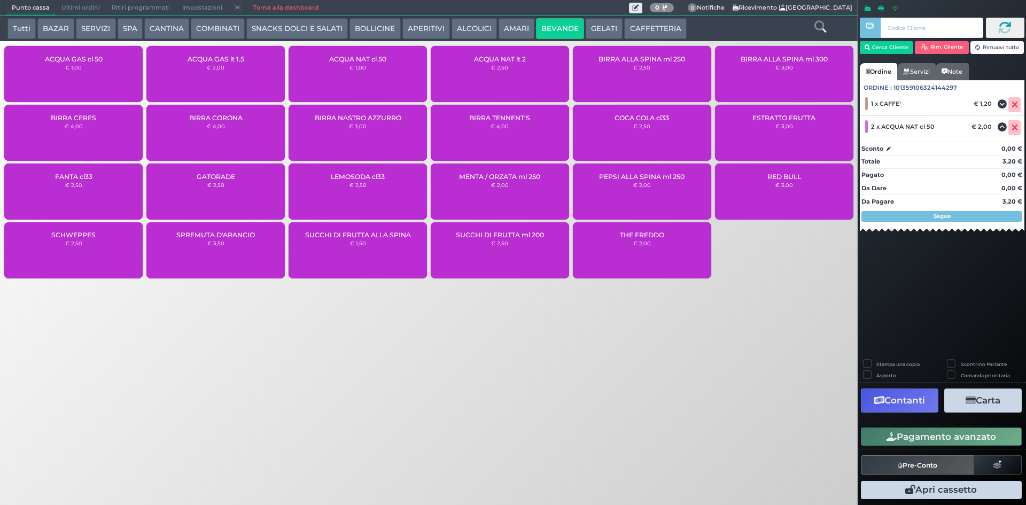
click at [924, 433] on button "Pagamento avanzato" at bounding box center [941, 436] width 161 height 18
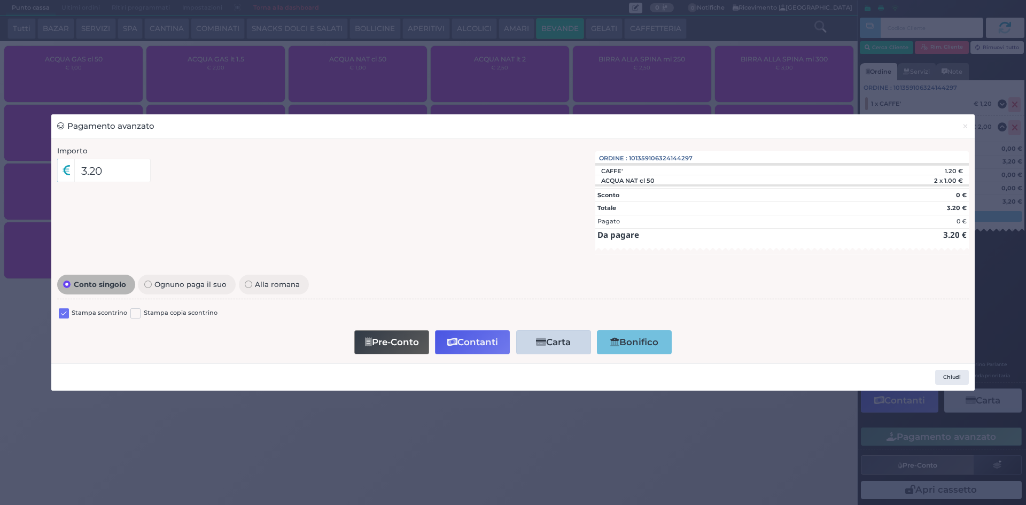
click at [64, 314] on label at bounding box center [64, 313] width 10 height 10
click at [0, 0] on input "checkbox" at bounding box center [0, 0] width 0 height 0
click at [495, 339] on button "Contanti" at bounding box center [472, 342] width 75 height 24
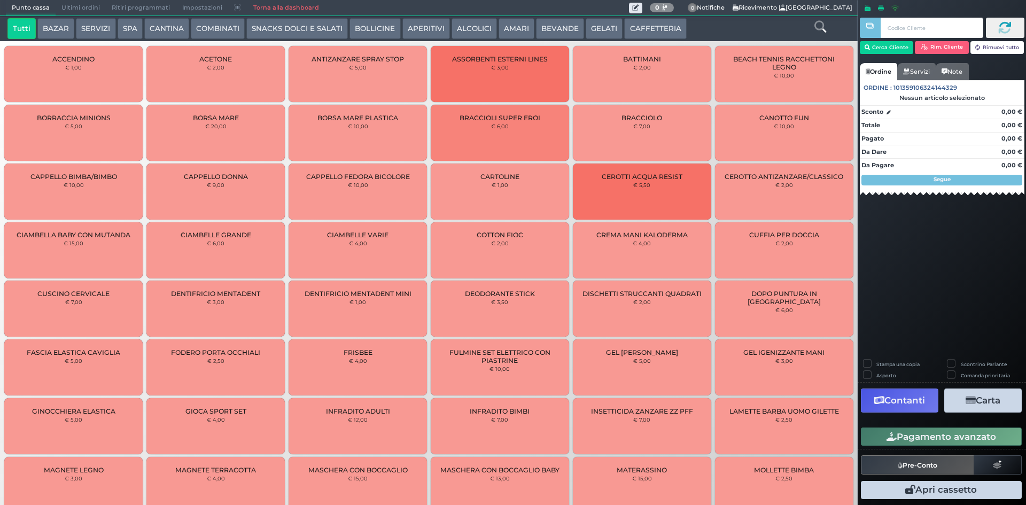
click at [644, 24] on button "CAFFETTERIA" at bounding box center [655, 28] width 62 height 21
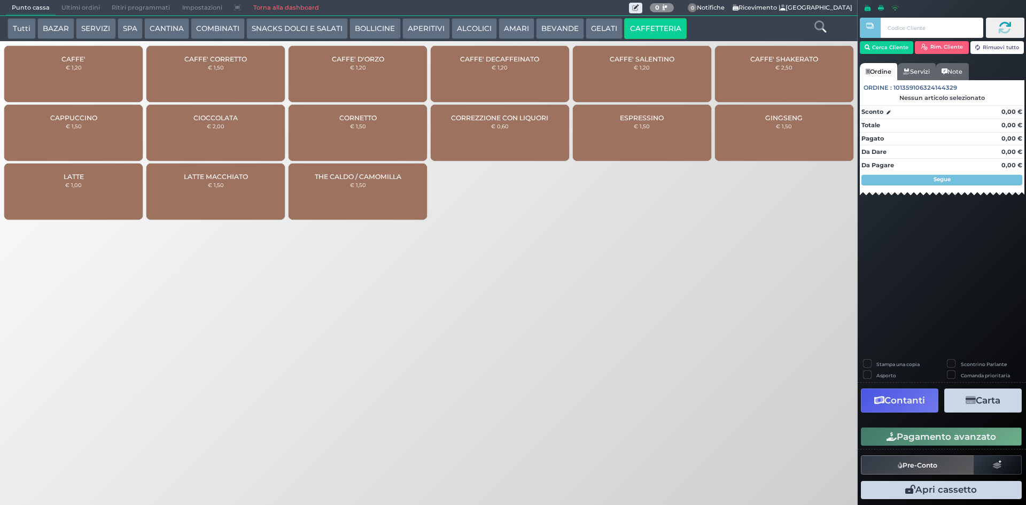
click at [91, 66] on div "CAFFE' € 1,20" at bounding box center [73, 74] width 138 height 56
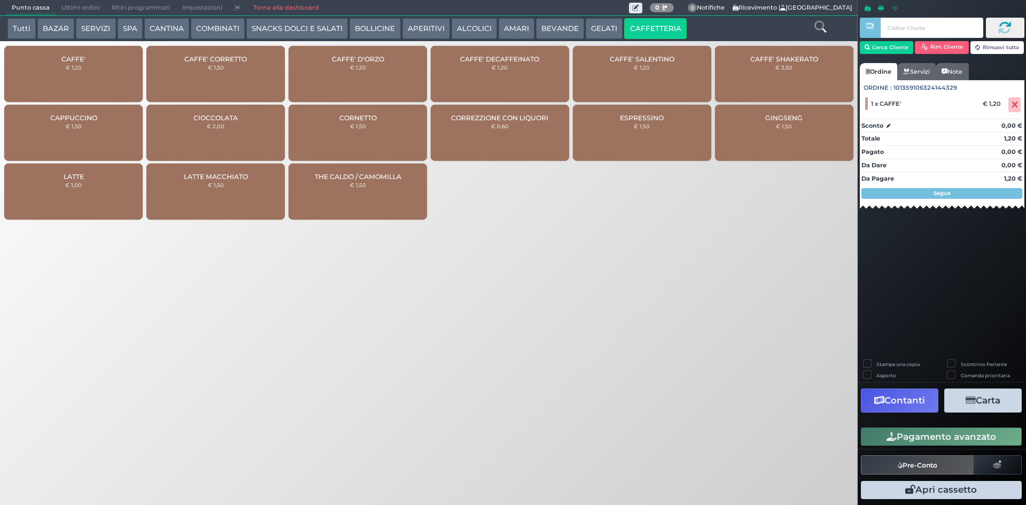
click at [497, 57] on span "CAFFE' DECAFFEINATO" at bounding box center [499, 59] width 79 height 8
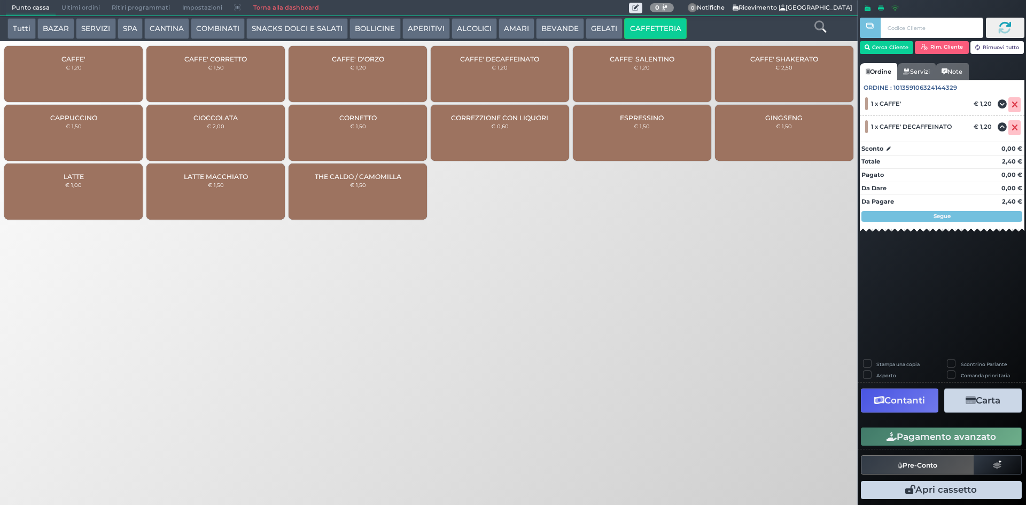
click at [888, 437] on icon "button" at bounding box center [891, 436] width 10 height 9
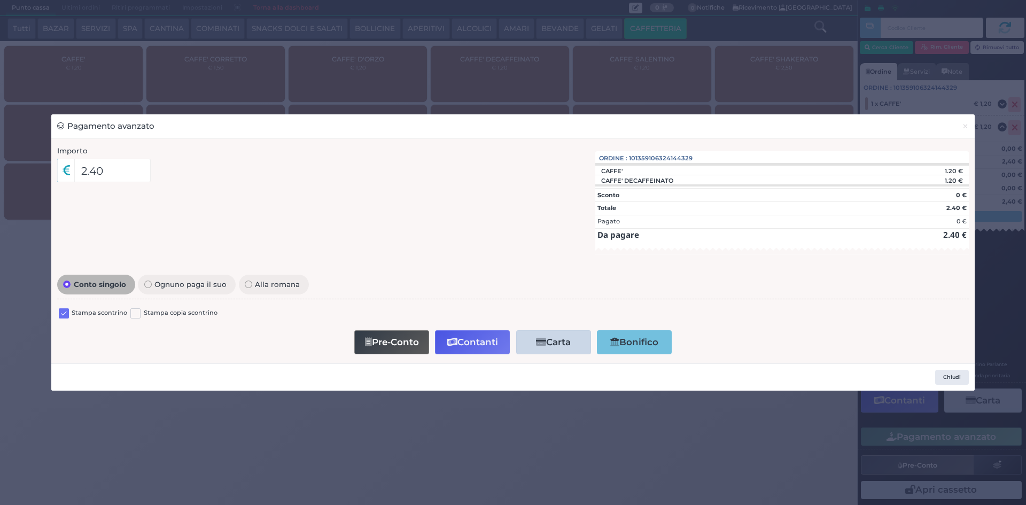
click at [65, 309] on label at bounding box center [64, 313] width 10 height 10
click at [0, 0] on input "checkbox" at bounding box center [0, 0] width 0 height 0
click at [467, 341] on button "Contanti" at bounding box center [472, 342] width 75 height 24
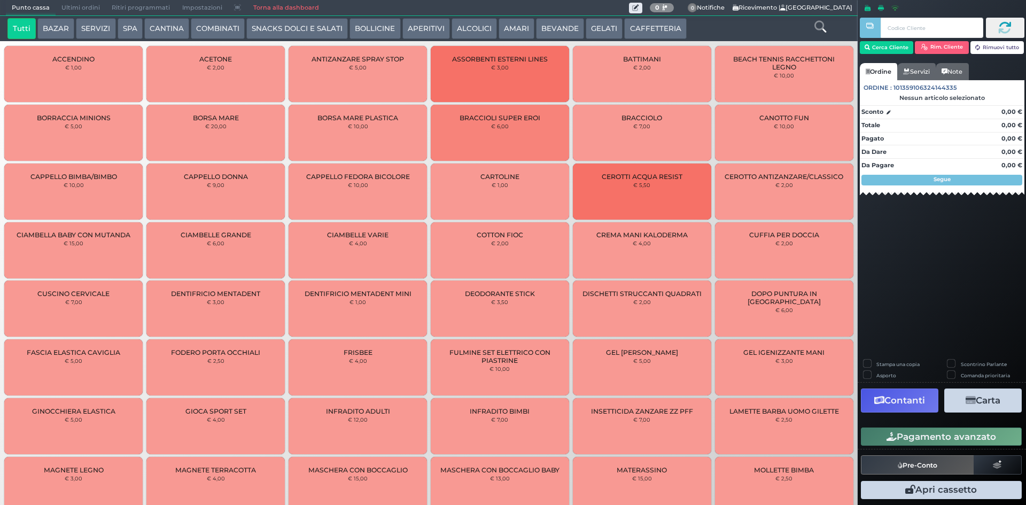
click at [655, 19] on button "CAFFETTERIA" at bounding box center [655, 28] width 62 height 21
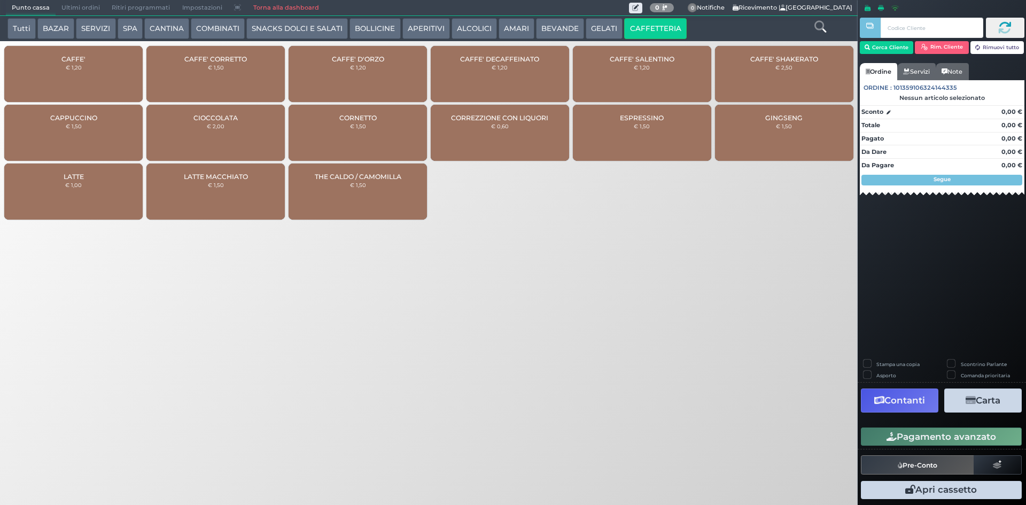
click at [63, 60] on span "CAFFE'" at bounding box center [73, 59] width 24 height 8
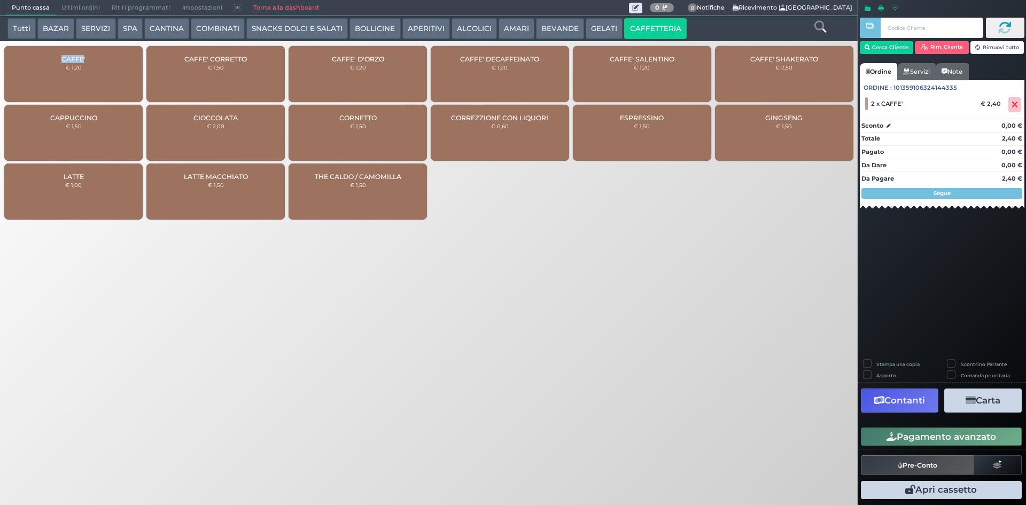
click at [880, 432] on button "Pagamento avanzato" at bounding box center [941, 436] width 161 height 18
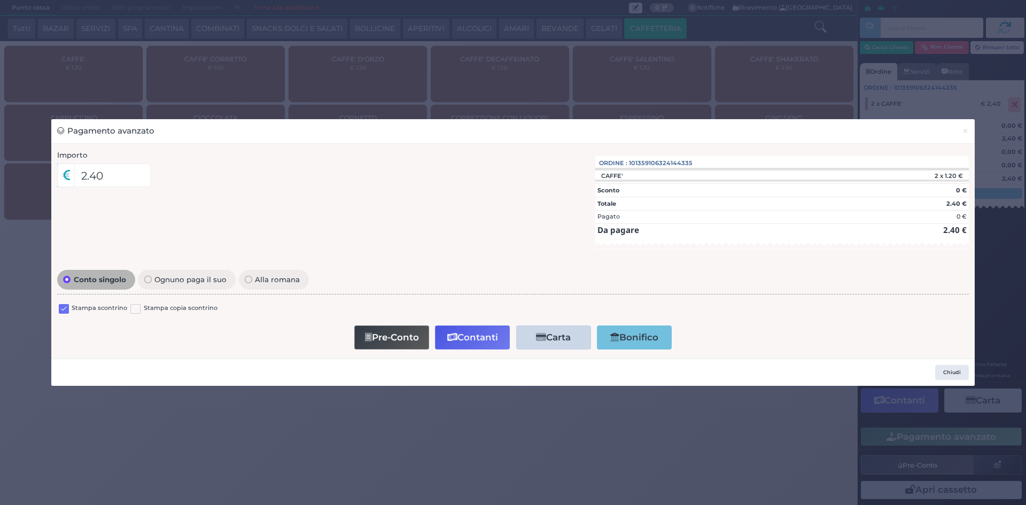
click at [64, 307] on label at bounding box center [64, 309] width 10 height 10
click at [0, 0] on input "checkbox" at bounding box center [0, 0] width 0 height 0
click at [476, 333] on button "Contanti" at bounding box center [472, 337] width 75 height 24
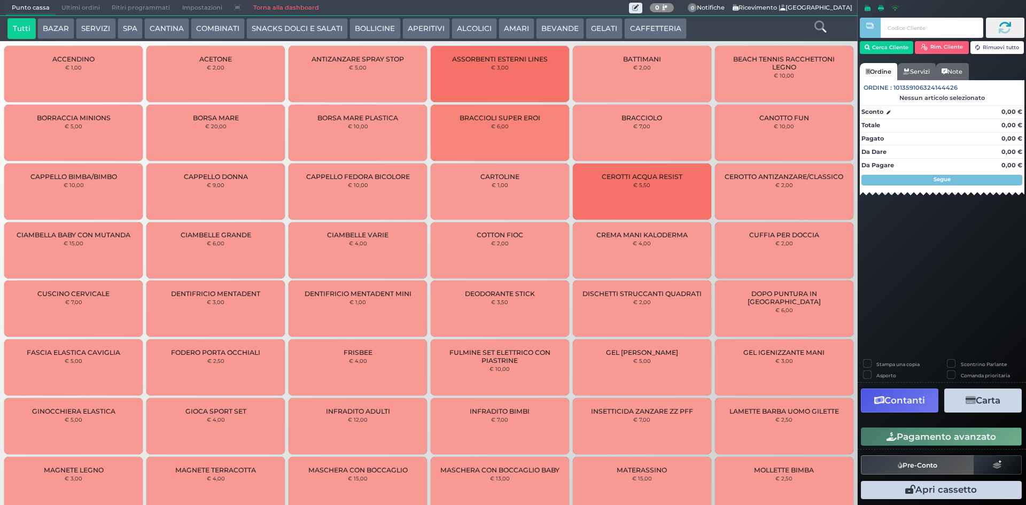
click at [650, 23] on button "CAFFETTERIA" at bounding box center [655, 28] width 62 height 21
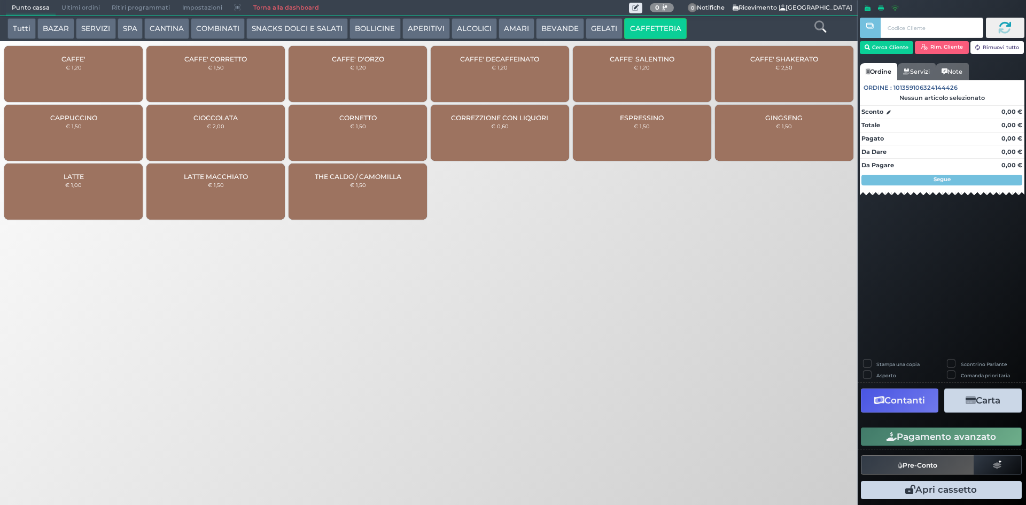
click at [97, 64] on div "CAFFE' € 1,20" at bounding box center [73, 74] width 138 height 56
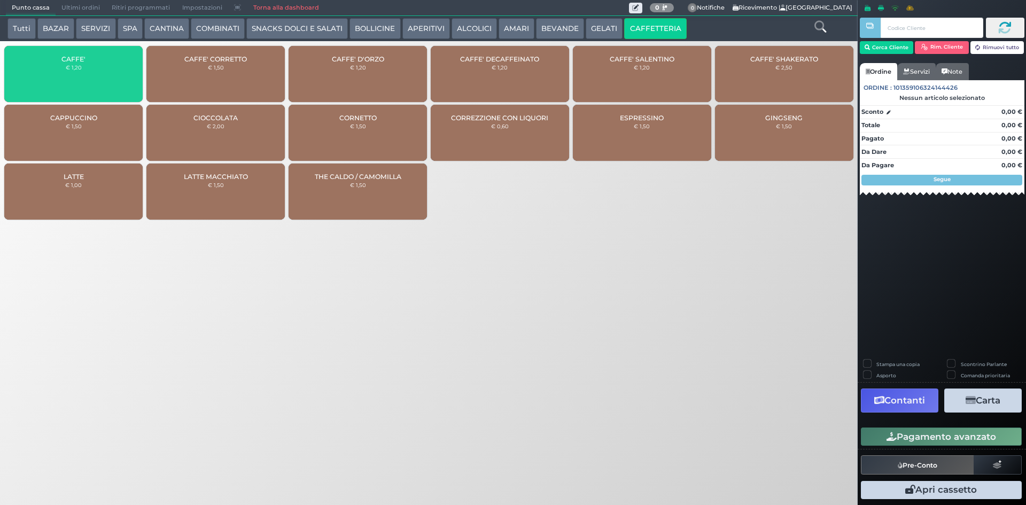
click at [97, 64] on div "CAFFE' € 1,20" at bounding box center [73, 74] width 138 height 56
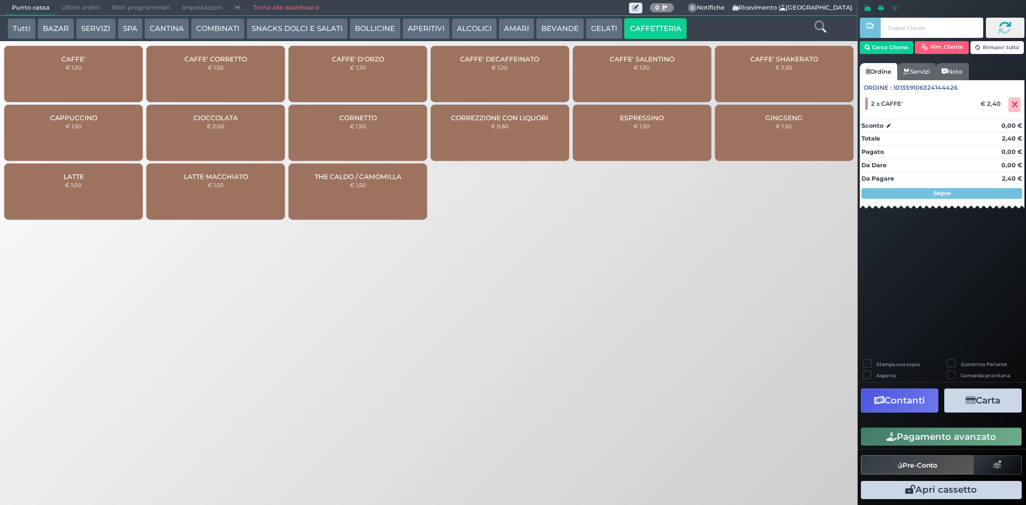
click at [498, 30] on button "AMARI" at bounding box center [516, 28] width 36 height 21
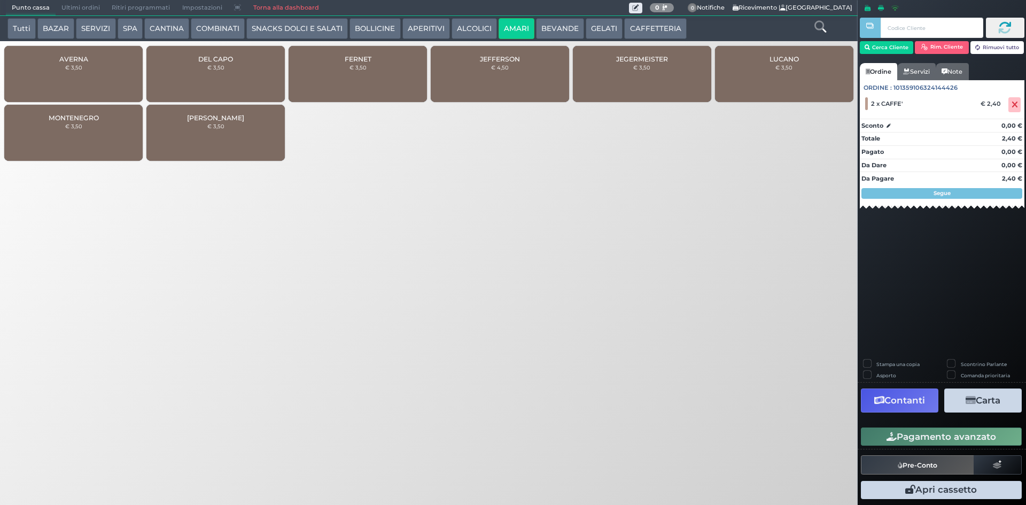
click at [103, 59] on div "AVERNA € 3,50" at bounding box center [73, 74] width 138 height 56
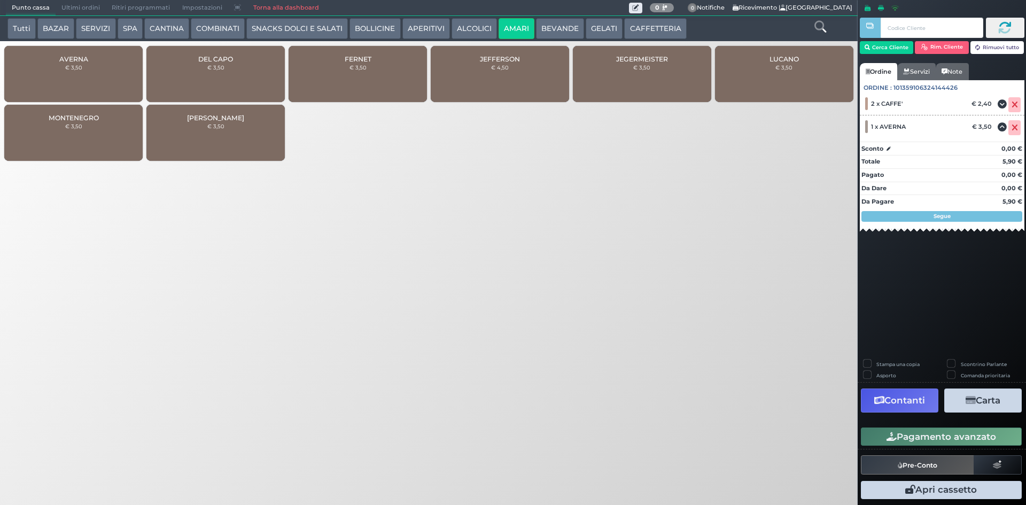
click at [905, 440] on button "Pagamento avanzato" at bounding box center [941, 436] width 161 height 18
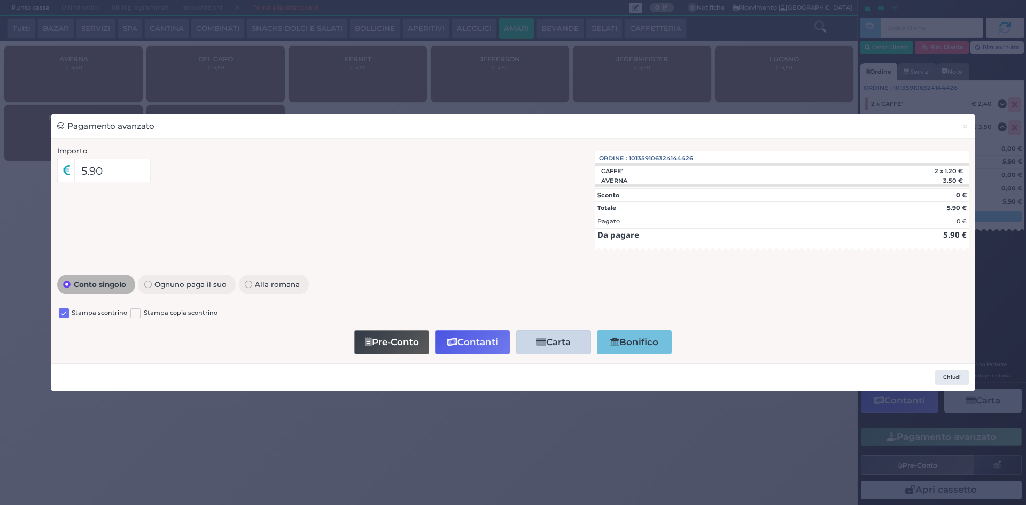
click at [66, 315] on label at bounding box center [64, 313] width 10 height 10
click at [0, 0] on input "checkbox" at bounding box center [0, 0] width 0 height 0
click at [470, 334] on button "Contanti" at bounding box center [472, 342] width 75 height 24
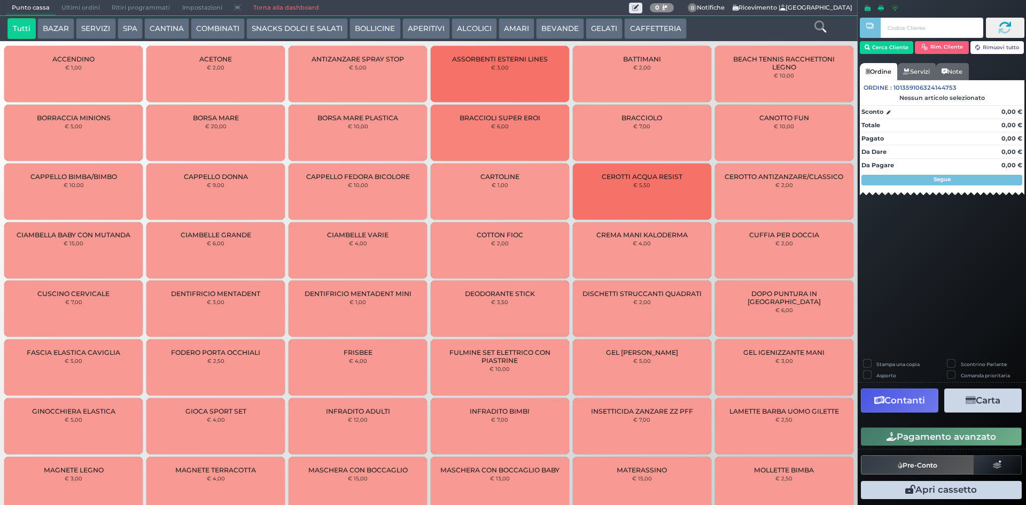
click at [664, 25] on button "CAFFETTERIA" at bounding box center [655, 28] width 62 height 21
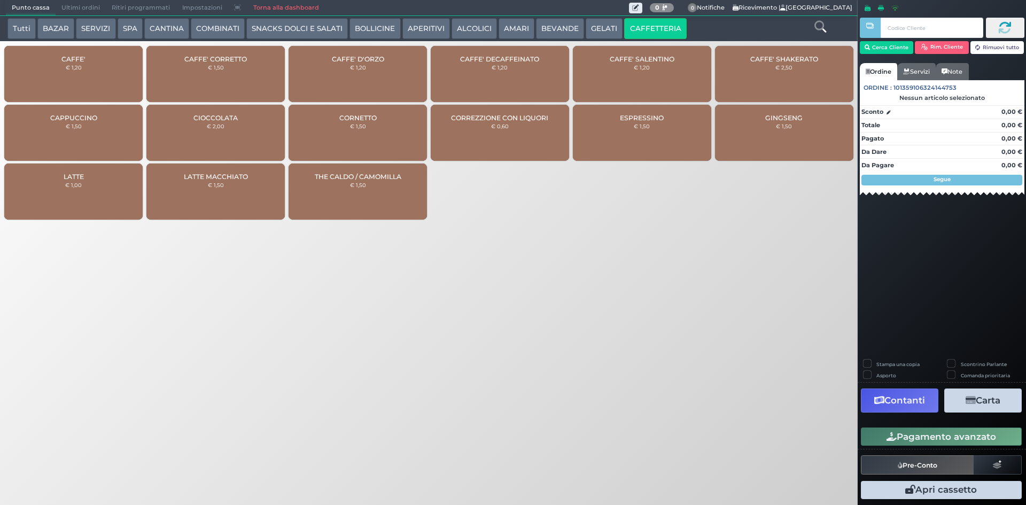
click at [85, 69] on div "CAFFE' € 1,20" at bounding box center [73, 74] width 138 height 56
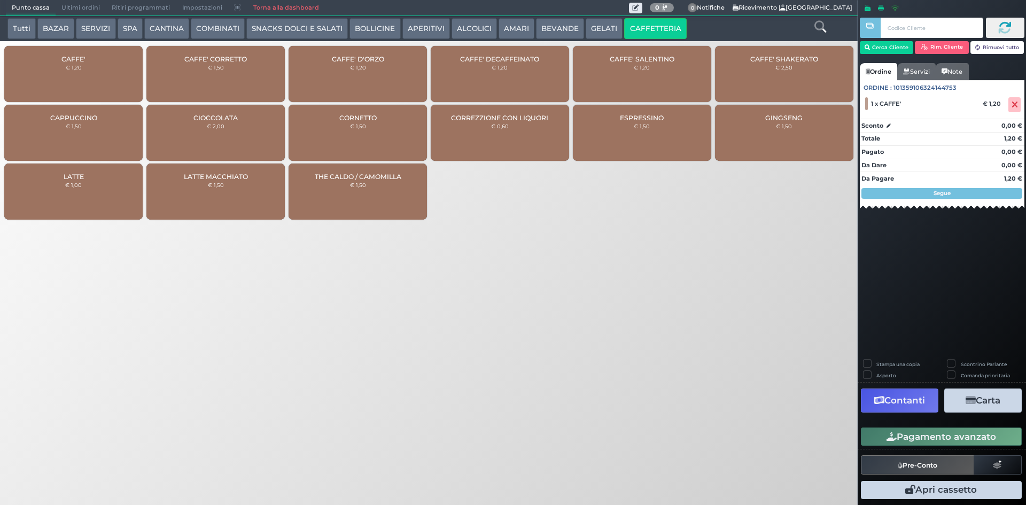
click at [888, 437] on icon "button" at bounding box center [891, 436] width 10 height 9
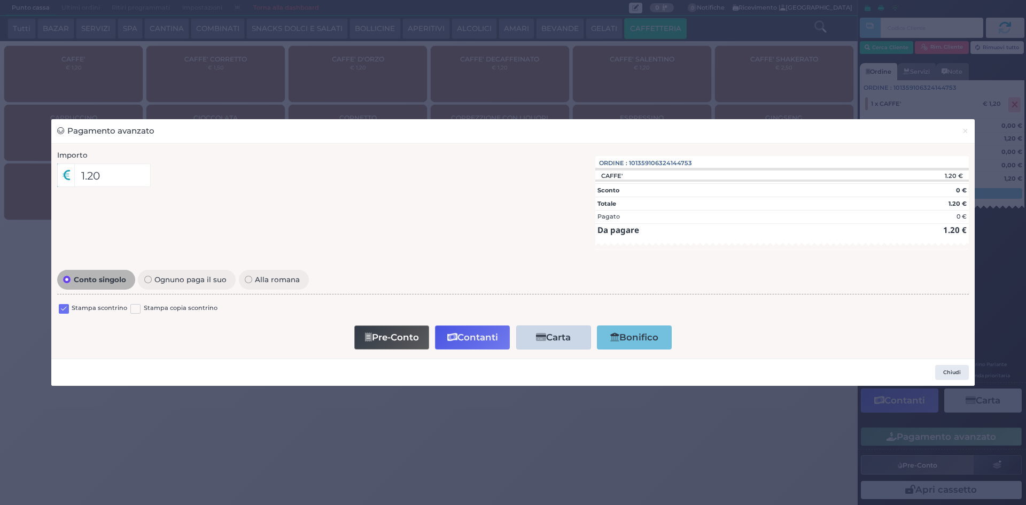
click at [65, 305] on label at bounding box center [64, 309] width 10 height 10
click at [0, 0] on input "checkbox" at bounding box center [0, 0] width 0 height 0
click at [476, 331] on button "Contanti" at bounding box center [472, 337] width 75 height 24
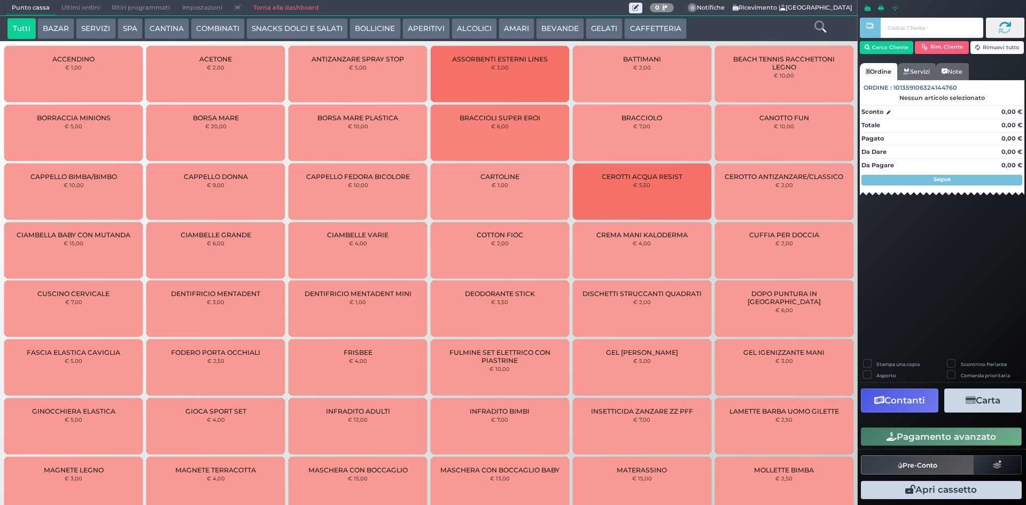
click at [642, 22] on button "CAFFETTERIA" at bounding box center [655, 28] width 62 height 21
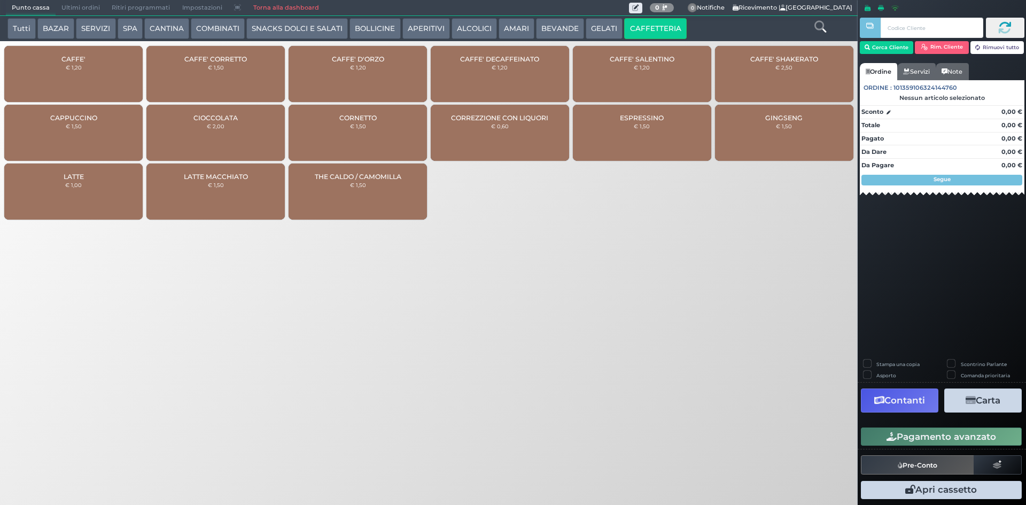
click at [78, 62] on span "CAFFE'" at bounding box center [73, 59] width 24 height 8
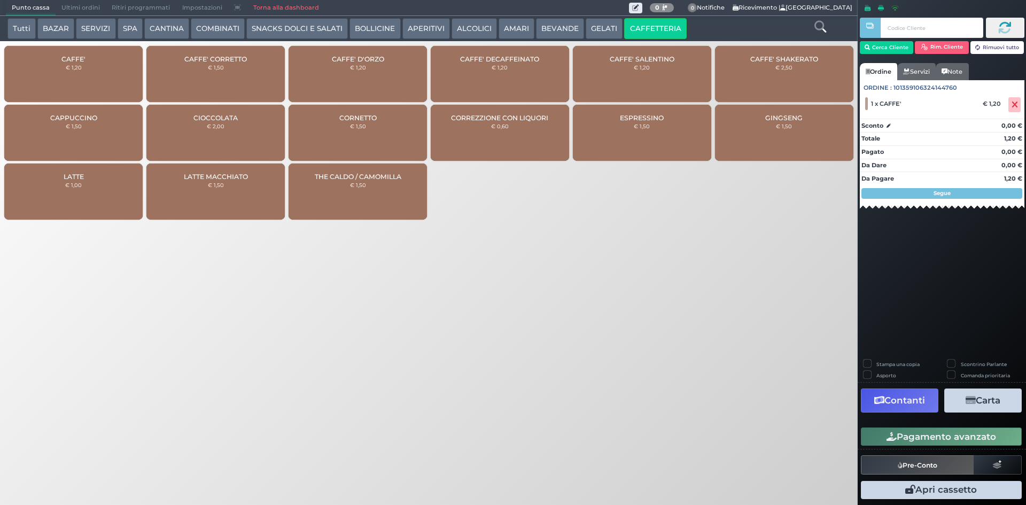
click at [940, 432] on button "Pagamento avanzato" at bounding box center [941, 436] width 161 height 18
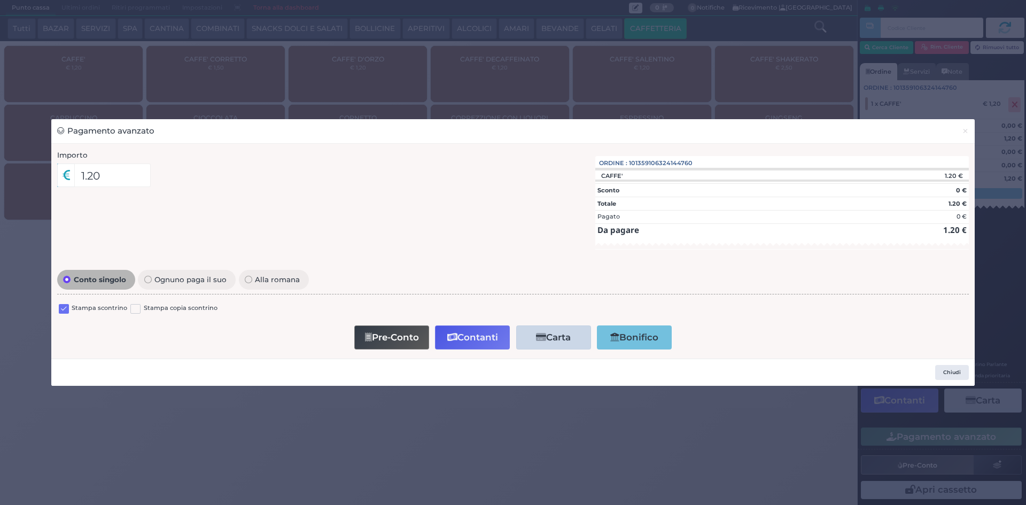
click at [62, 309] on label at bounding box center [64, 309] width 10 height 10
click at [0, 0] on input "checkbox" at bounding box center [0, 0] width 0 height 0
click at [481, 333] on button "Contanti" at bounding box center [472, 337] width 75 height 24
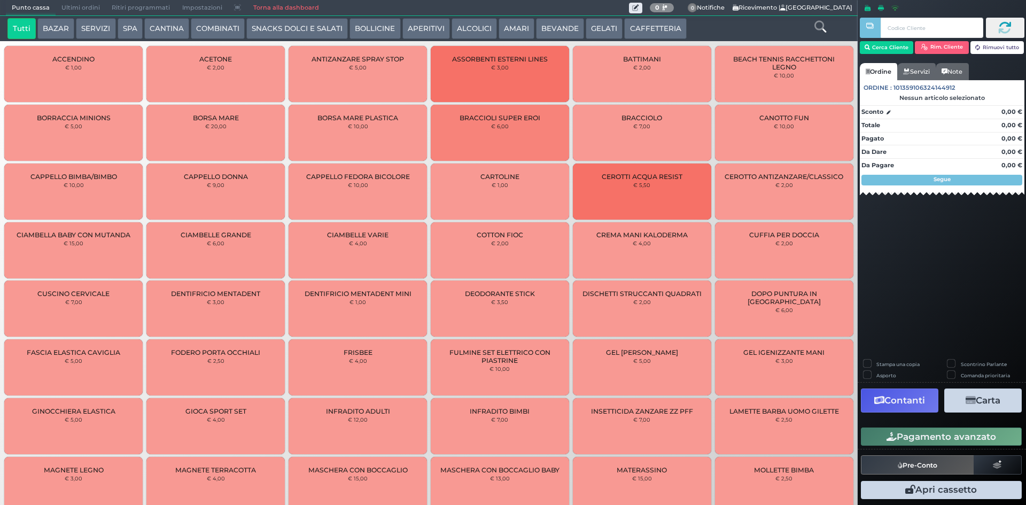
click at [646, 27] on button "CAFFETTERIA" at bounding box center [655, 28] width 62 height 21
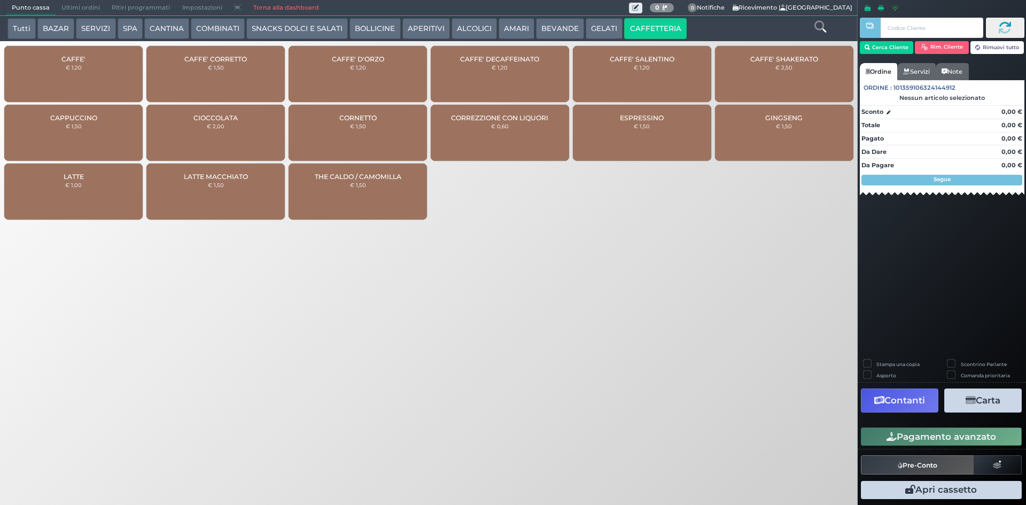
click at [466, 28] on button "ALCOLICI" at bounding box center [473, 28] width 45 height 21
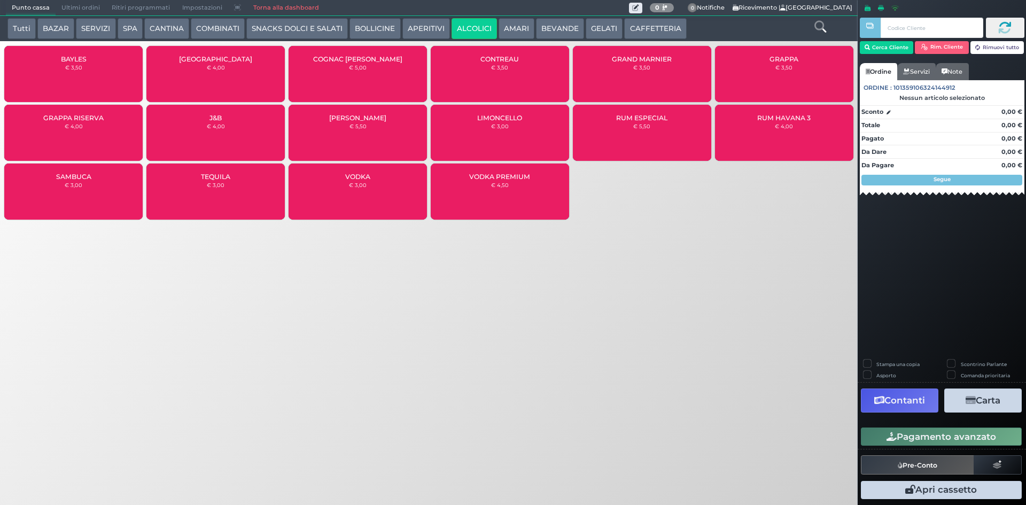
click at [496, 68] on small "€ 3,50" at bounding box center [499, 67] width 17 height 6
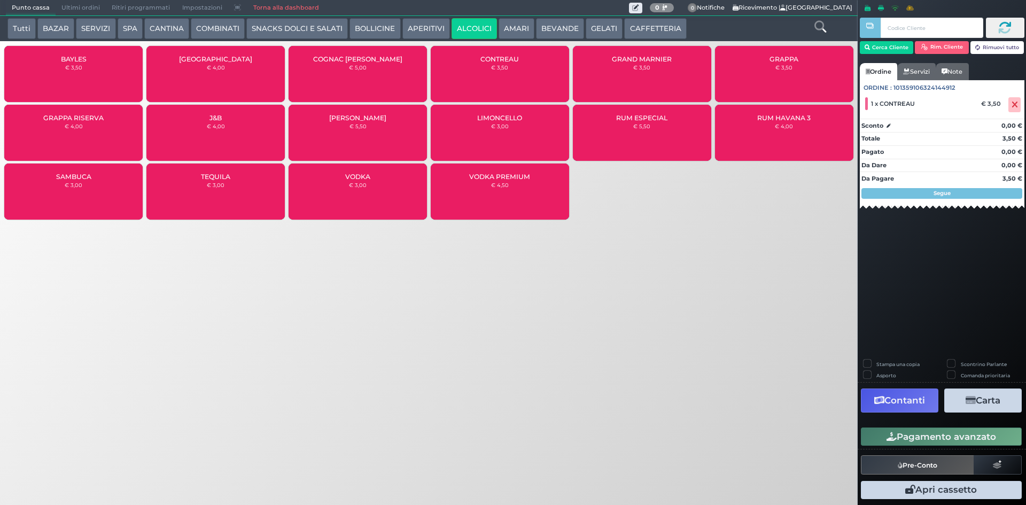
click at [624, 26] on button "CAFFETTERIA" at bounding box center [655, 28] width 62 height 21
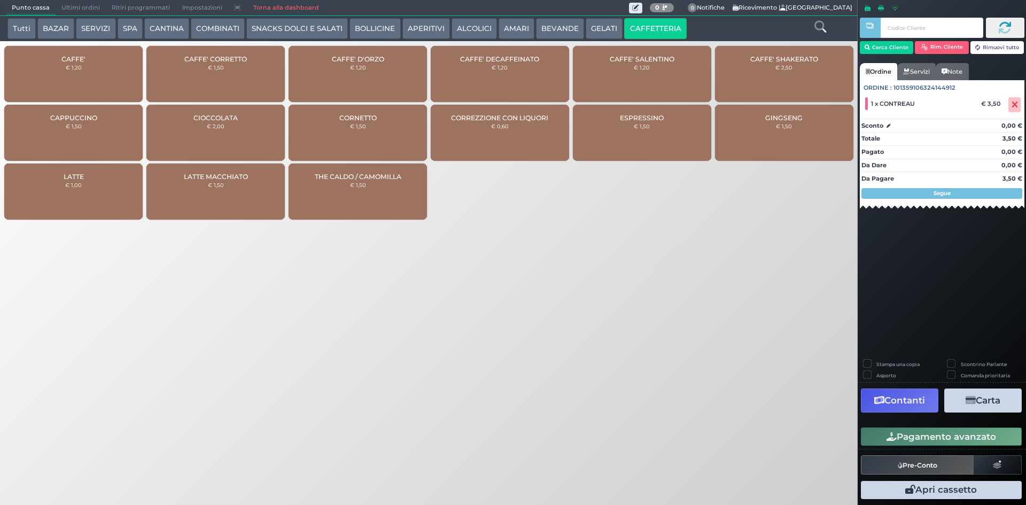
click at [116, 64] on div "CAFFE' € 1,20" at bounding box center [73, 74] width 138 height 56
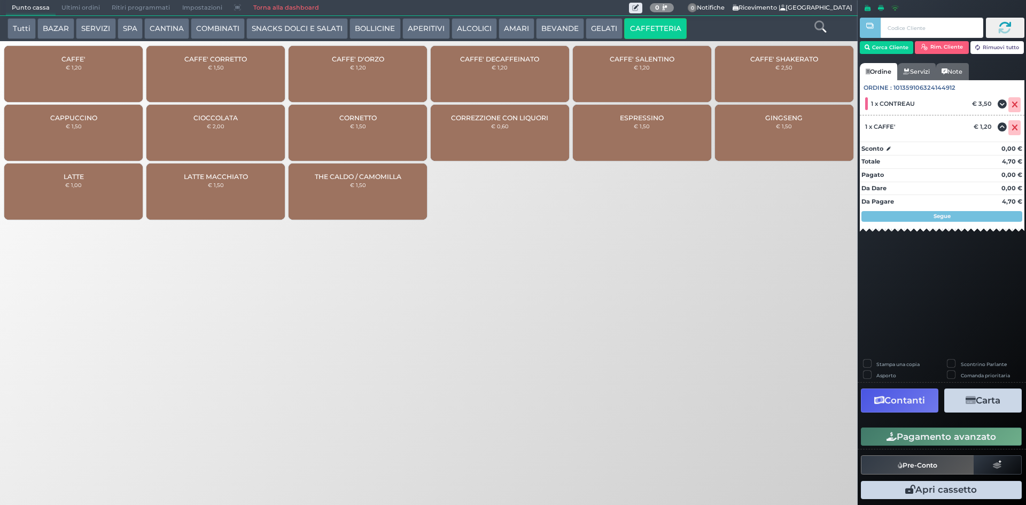
click at [878, 430] on button "Pagamento avanzato" at bounding box center [941, 436] width 161 height 18
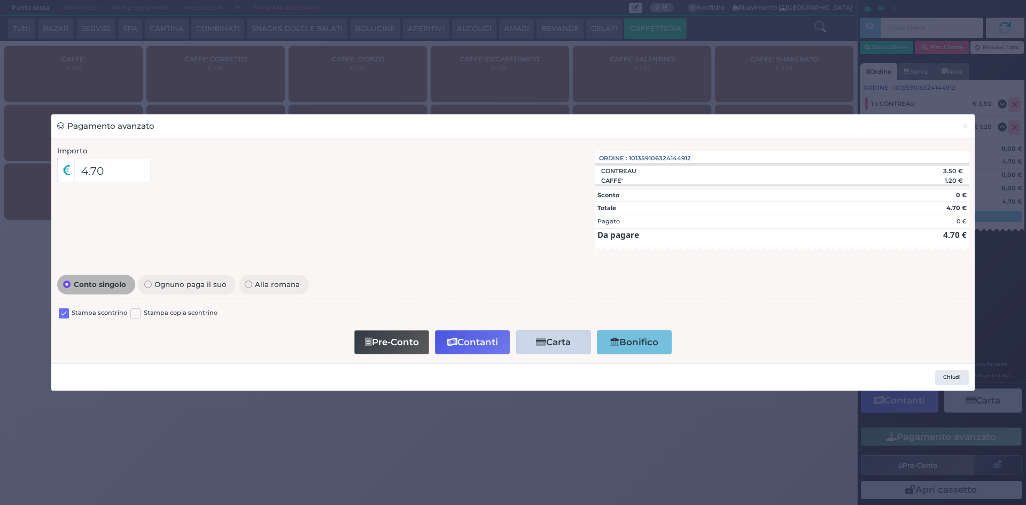
click at [719, 49] on div "Pagamento avanzato × Importo 4.70 Importo Totale 4.70 Quote 1 1" at bounding box center [513, 252] width 1026 height 505
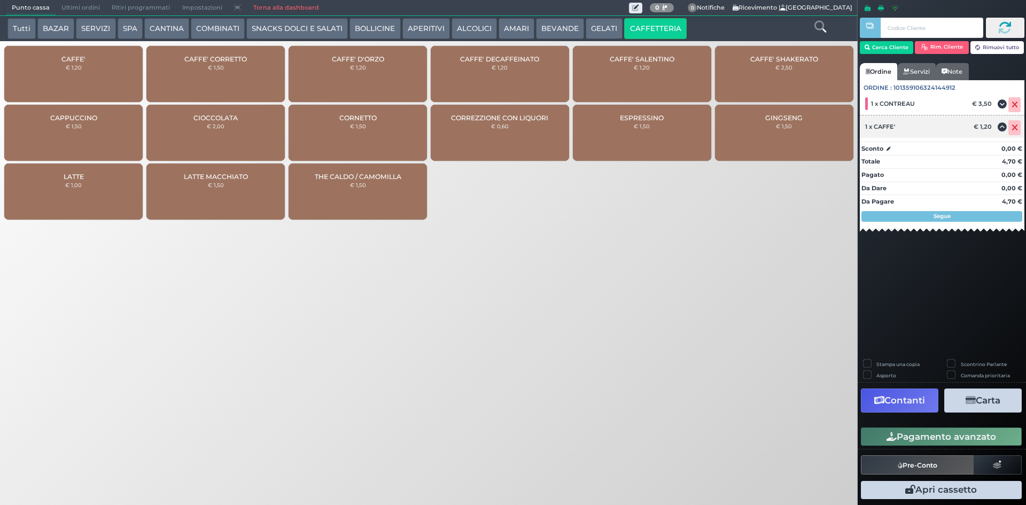
click at [1011, 128] on icon at bounding box center [1014, 128] width 6 height 1
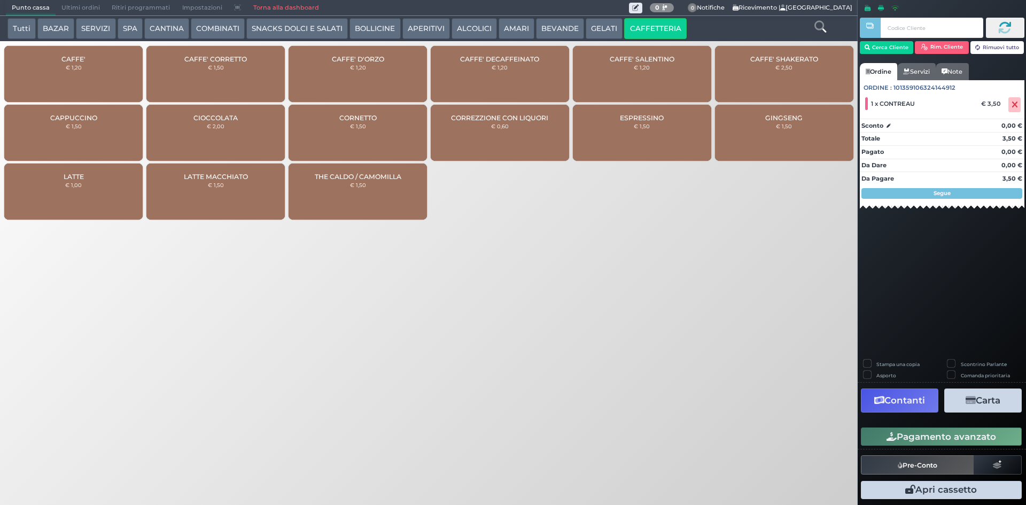
click at [511, 24] on button "AMARI" at bounding box center [516, 28] width 36 height 21
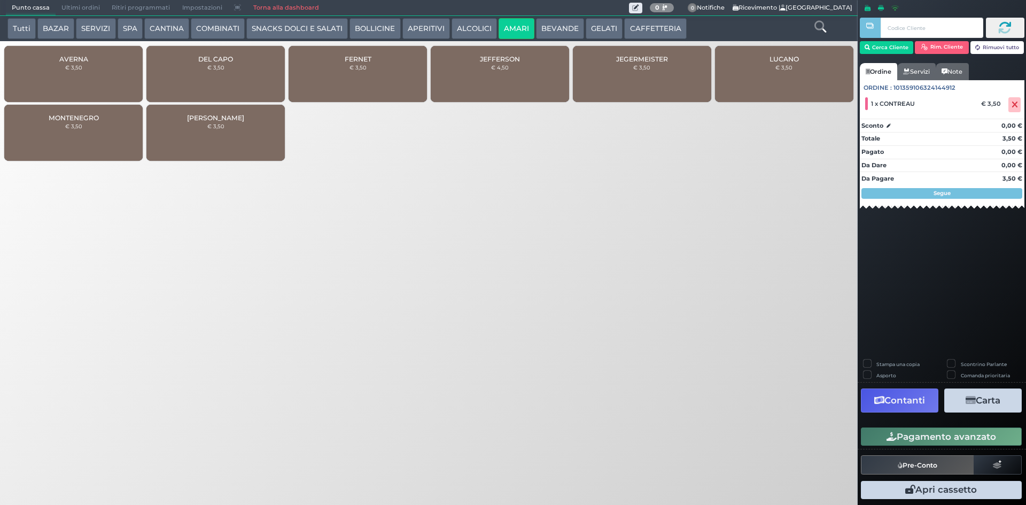
click at [94, 126] on div "MONTENEGRO € 3,50" at bounding box center [73, 133] width 138 height 56
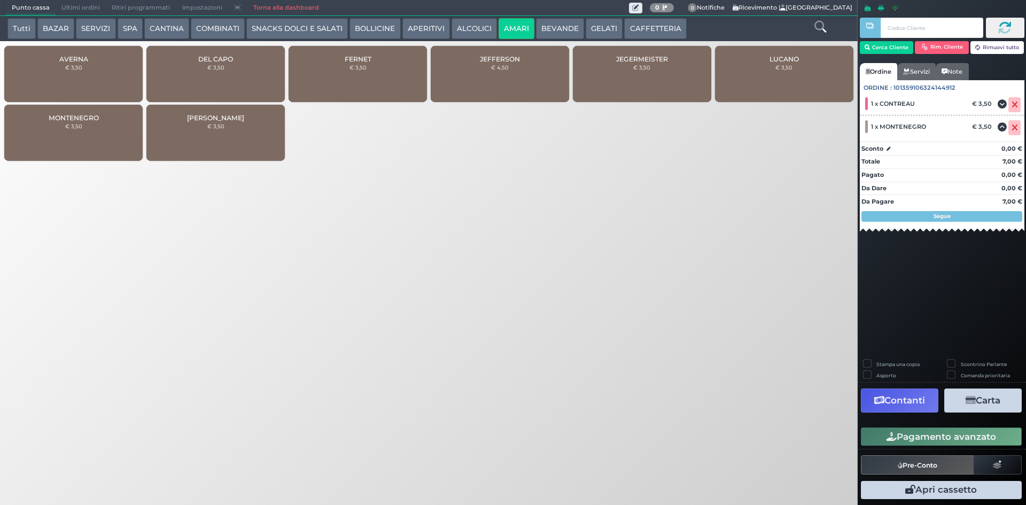
click at [875, 431] on button "Pagamento avanzato" at bounding box center [941, 436] width 161 height 18
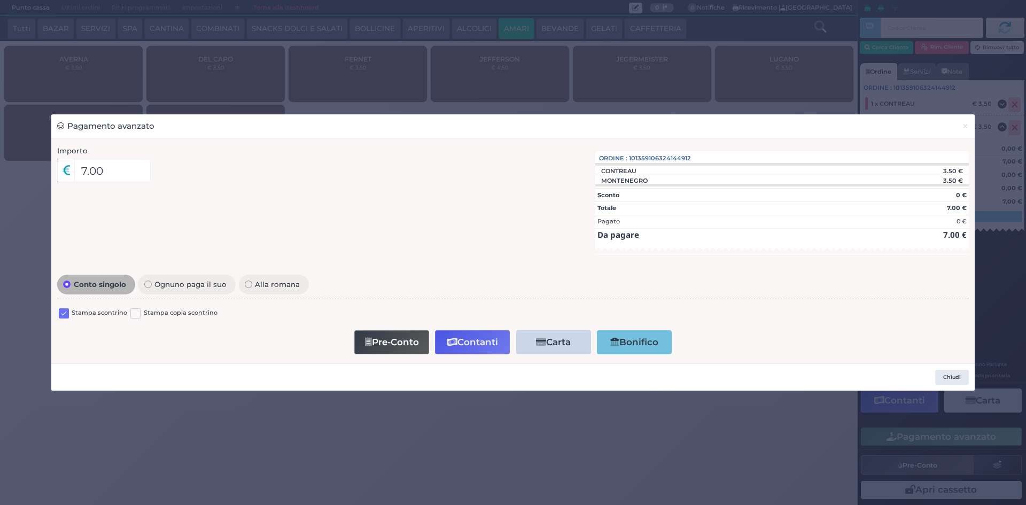
click at [64, 308] on label at bounding box center [64, 313] width 10 height 10
click at [0, 0] on input "checkbox" at bounding box center [0, 0] width 0 height 0
click at [464, 337] on button "Contanti" at bounding box center [472, 342] width 75 height 24
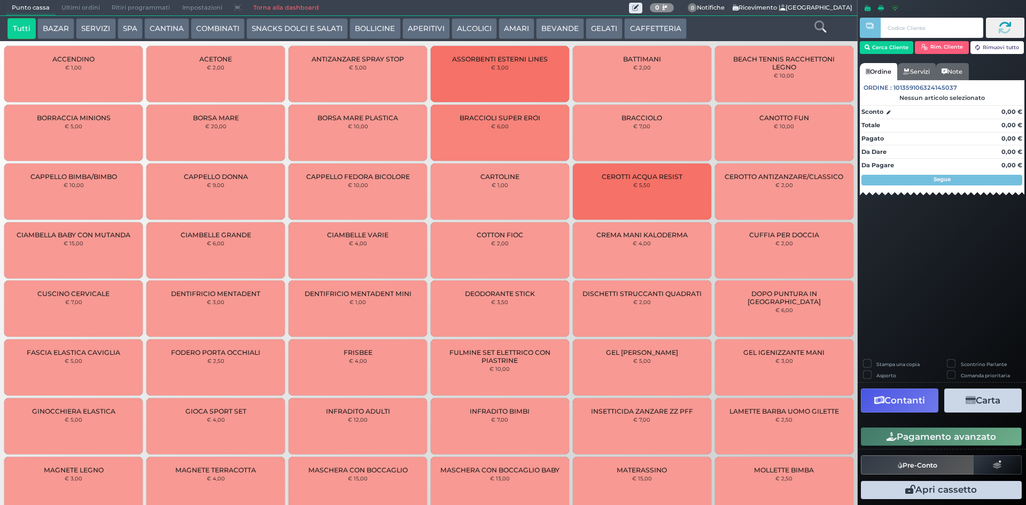
click at [73, 2] on span "Ultimi ordini" at bounding box center [81, 8] width 50 height 15
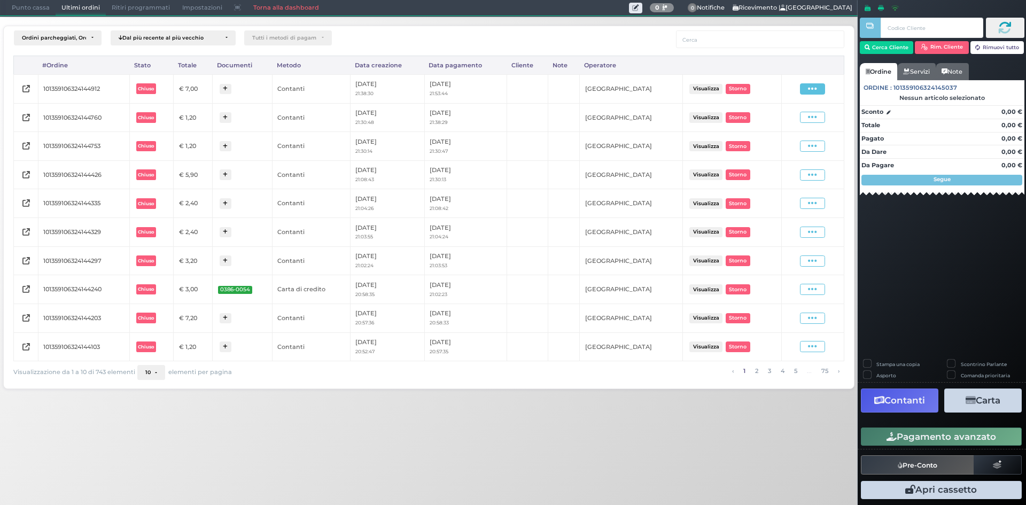
click at [815, 84] on icon at bounding box center [812, 89] width 9 height 10
click at [791, 118] on span "Ristampa Pre-Conto" at bounding box center [787, 120] width 44 height 18
click at [22, 5] on span "Punto cassa" at bounding box center [31, 8] width 50 height 15
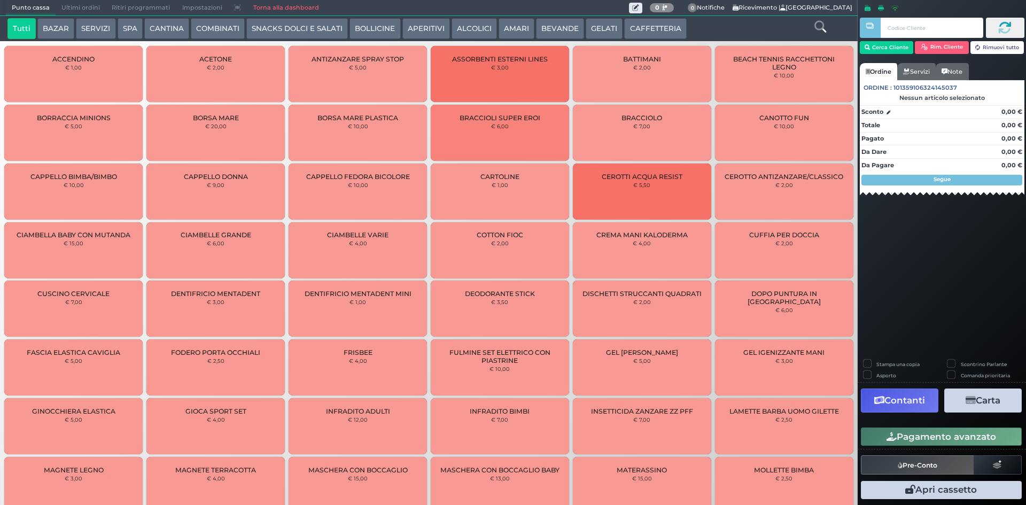
click at [512, 27] on button "AMARI" at bounding box center [516, 28] width 36 height 21
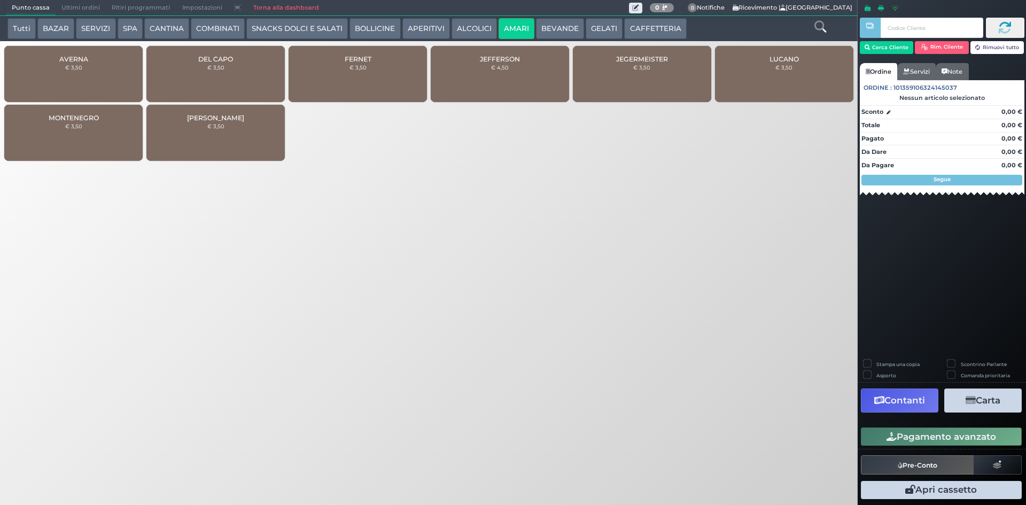
click at [222, 68] on small "€ 3,50" at bounding box center [215, 67] width 17 height 6
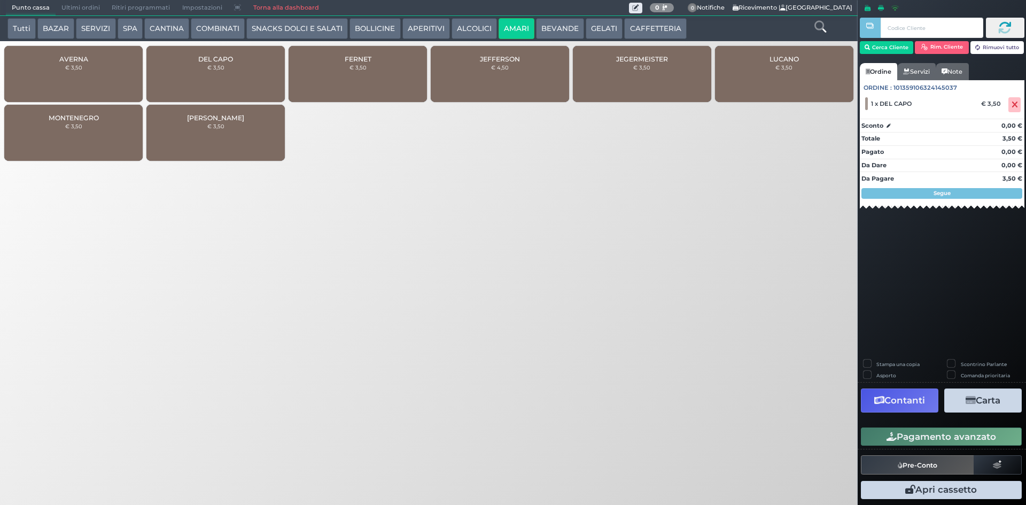
click at [879, 435] on button "Pagamento avanzato" at bounding box center [941, 436] width 161 height 18
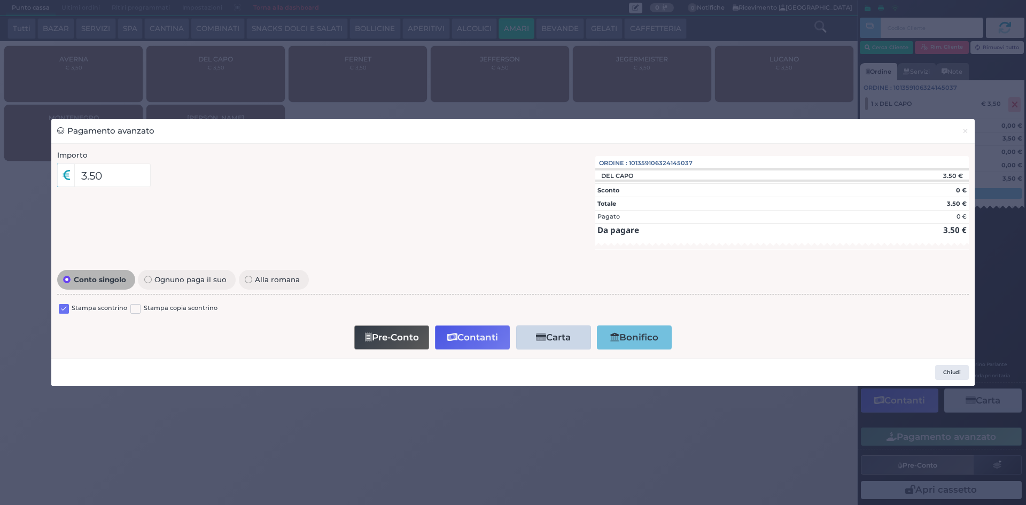
click at [63, 304] on label at bounding box center [64, 309] width 10 height 10
click at [0, 0] on input "checkbox" at bounding box center [0, 0] width 0 height 0
click at [460, 334] on button "Contanti" at bounding box center [472, 337] width 75 height 24
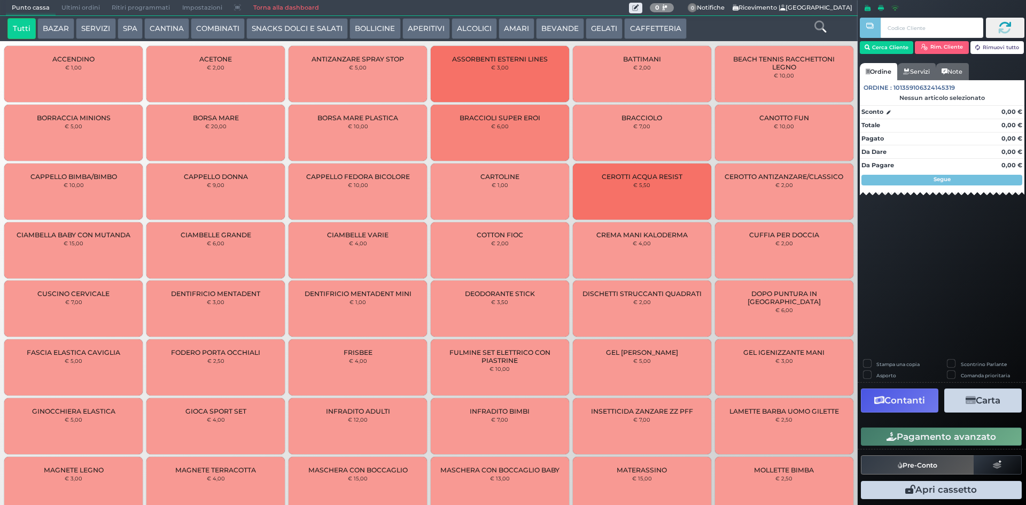
click at [470, 28] on button "ALCOLICI" at bounding box center [473, 28] width 45 height 21
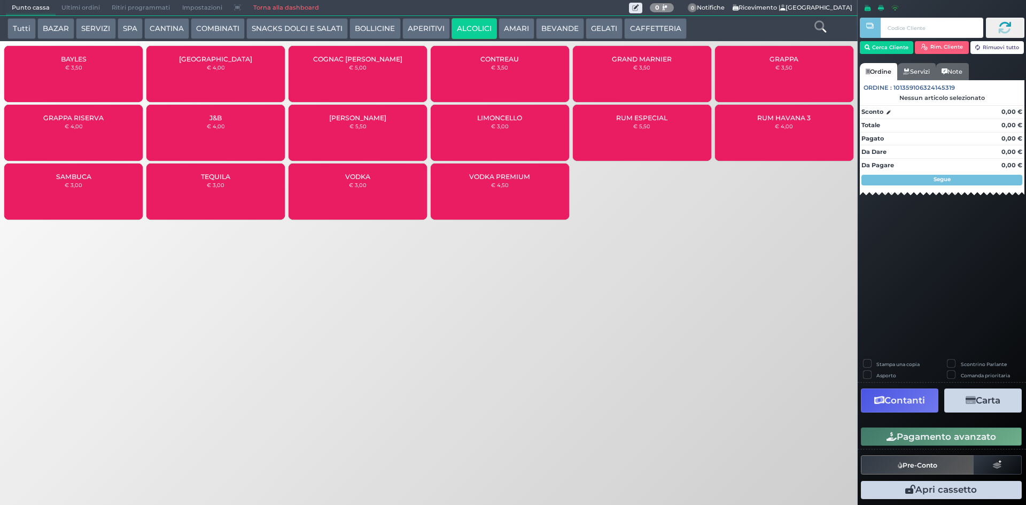
click at [515, 128] on div "LIMONCELLO € 3,00" at bounding box center [500, 133] width 138 height 56
click at [514, 128] on div "LIMONCELLO € 3,00" at bounding box center [500, 133] width 138 height 56
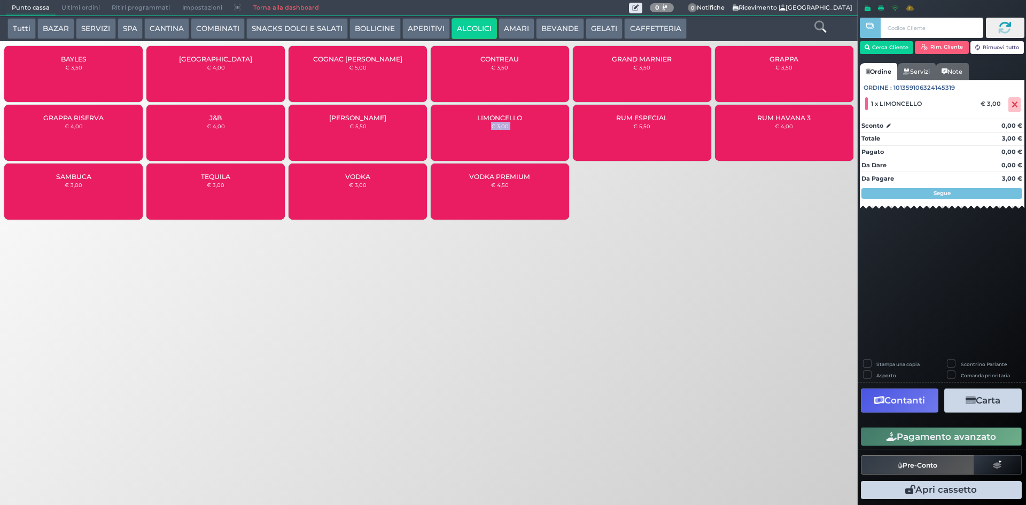
click at [514, 128] on div "LIMONCELLO € 3,00" at bounding box center [500, 133] width 138 height 56
click at [888, 434] on icon "button" at bounding box center [891, 436] width 10 height 9
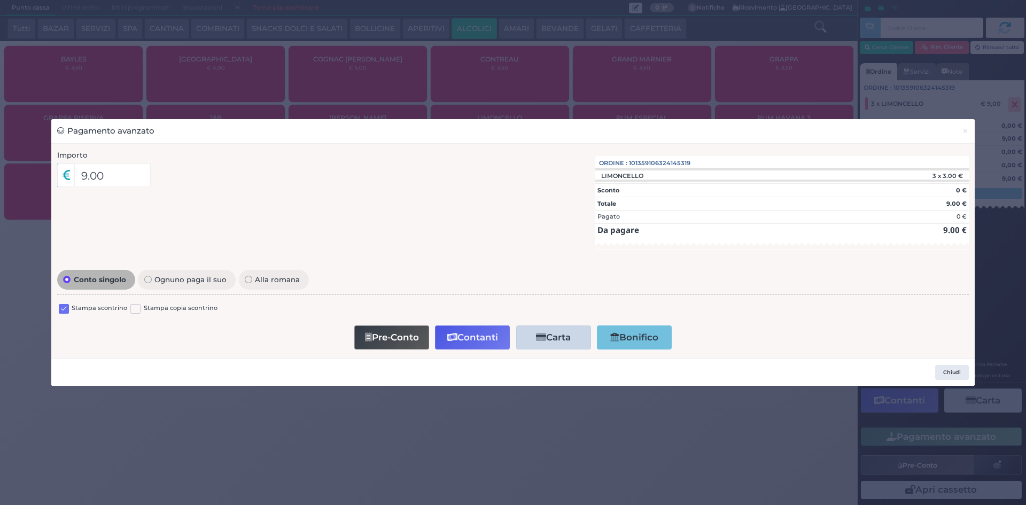
click at [67, 311] on label at bounding box center [64, 309] width 10 height 10
click at [0, 0] on input "checkbox" at bounding box center [0, 0] width 0 height 0
click at [472, 328] on button "Contanti" at bounding box center [472, 337] width 75 height 24
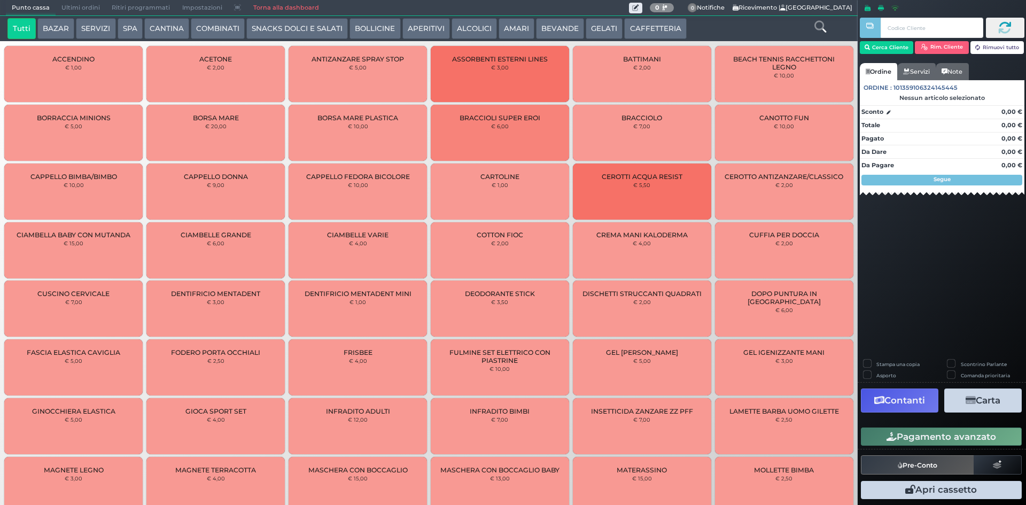
click at [556, 26] on button "BEVANDE" at bounding box center [560, 28] width 48 height 21
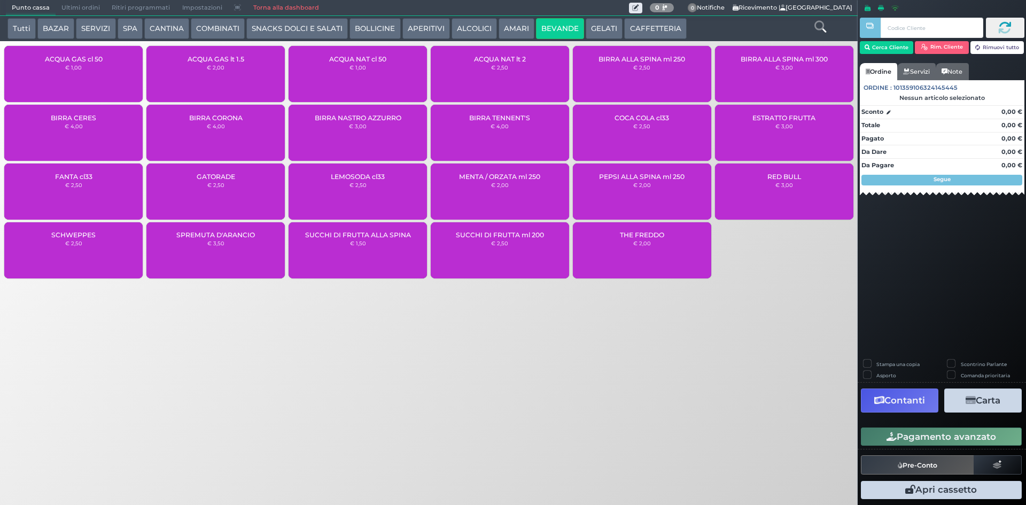
click at [383, 74] on div "ACQUA NAT cl 50 € 1,00" at bounding box center [357, 74] width 138 height 56
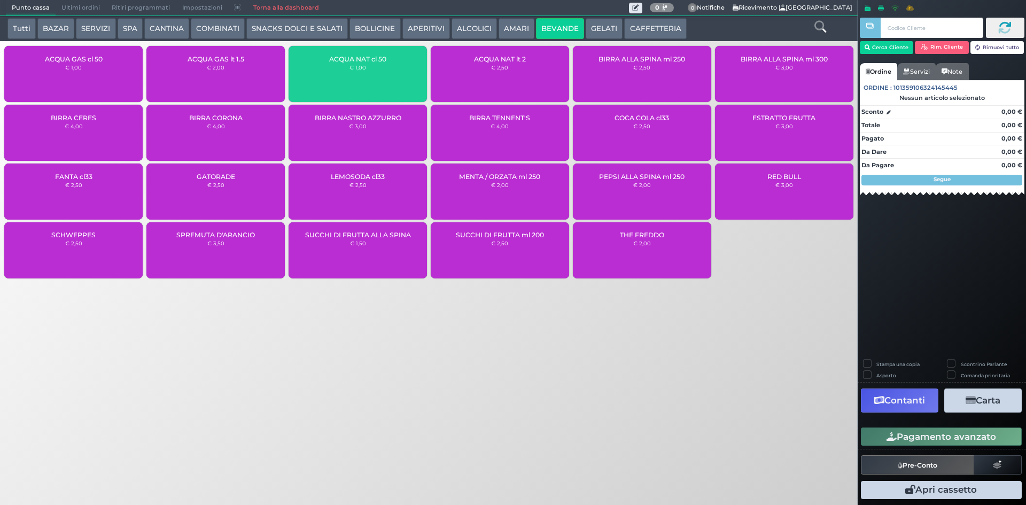
click at [383, 74] on div "ACQUA NAT cl 50 € 1,00" at bounding box center [357, 74] width 138 height 56
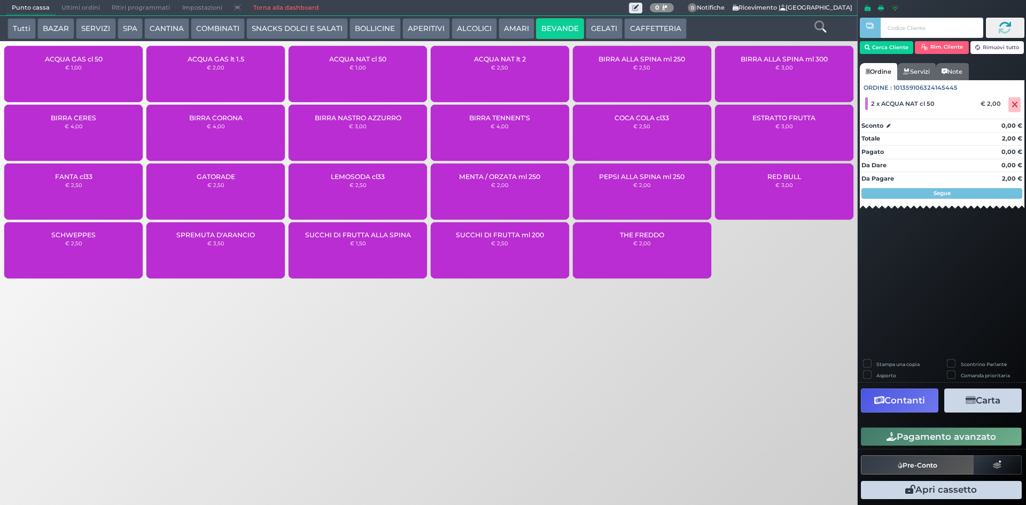
click at [902, 432] on button "Pagamento avanzato" at bounding box center [941, 436] width 161 height 18
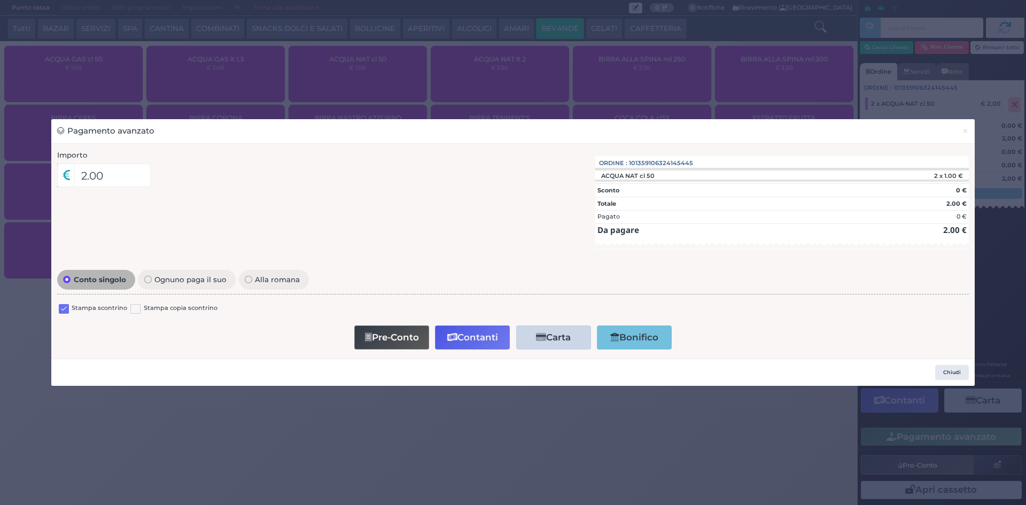
click at [65, 311] on label at bounding box center [64, 309] width 10 height 10
click at [0, 0] on input "checkbox" at bounding box center [0, 0] width 0 height 0
click at [471, 329] on button "Contanti" at bounding box center [472, 337] width 75 height 24
